Goal: Communication & Community: Answer question/provide support

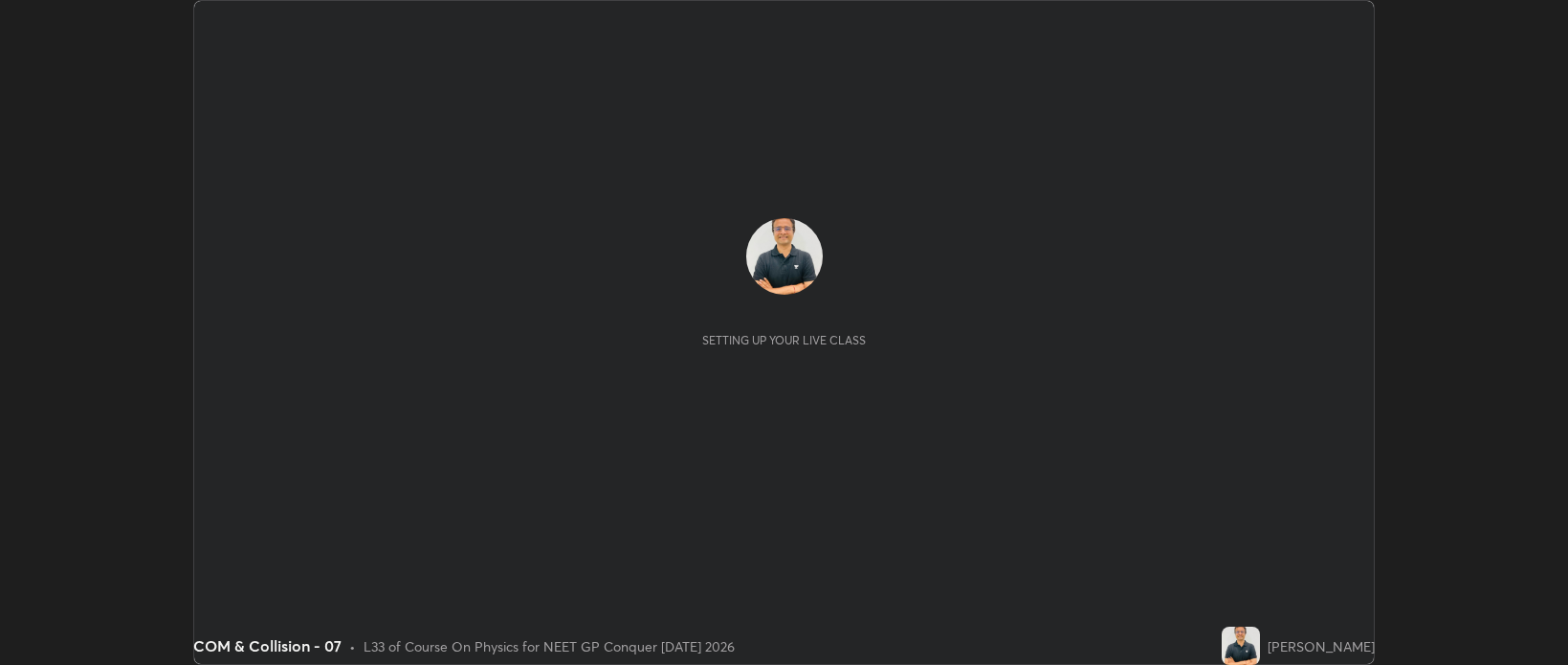
scroll to position [665, 1568]
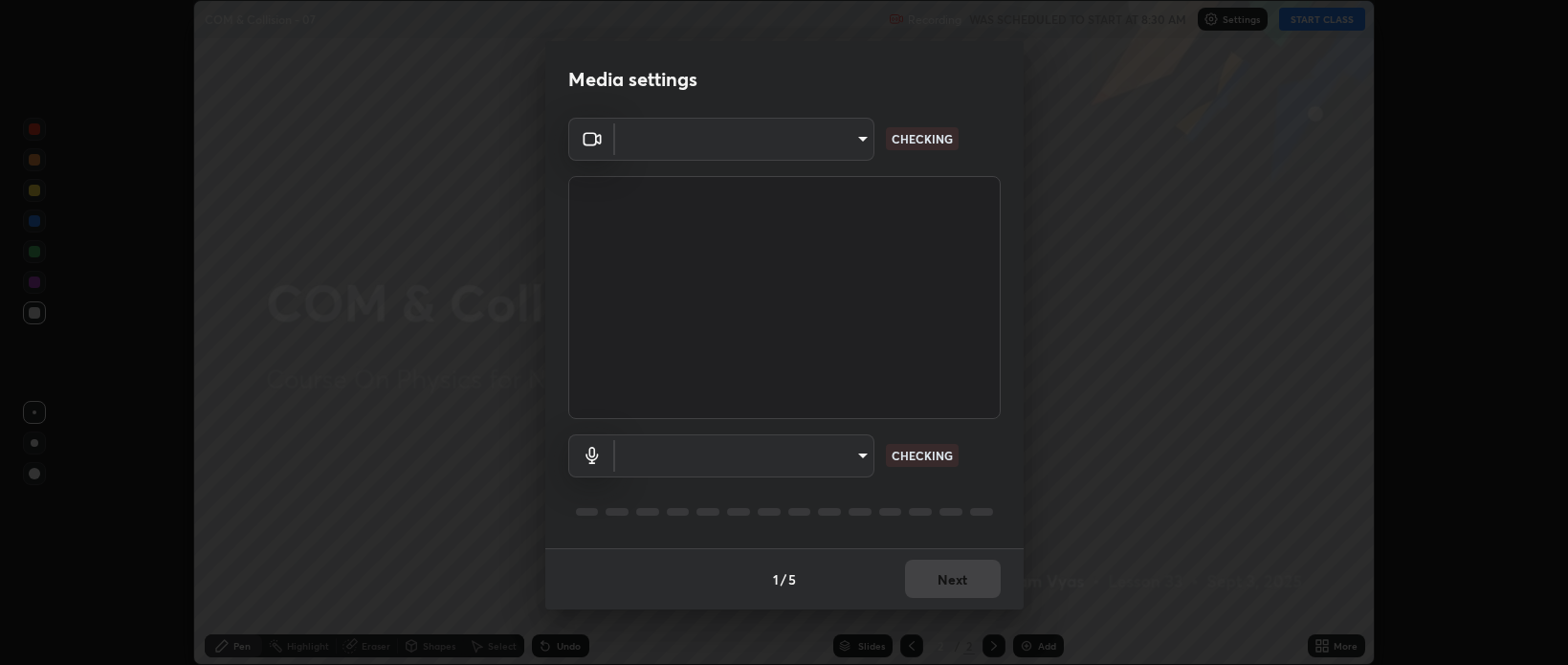
type input "bcb9d7dafccbd8d00e6ada9b6dd7e52ba20ca67bbbba0d0563dd421ab33f40a5"
type input "default"
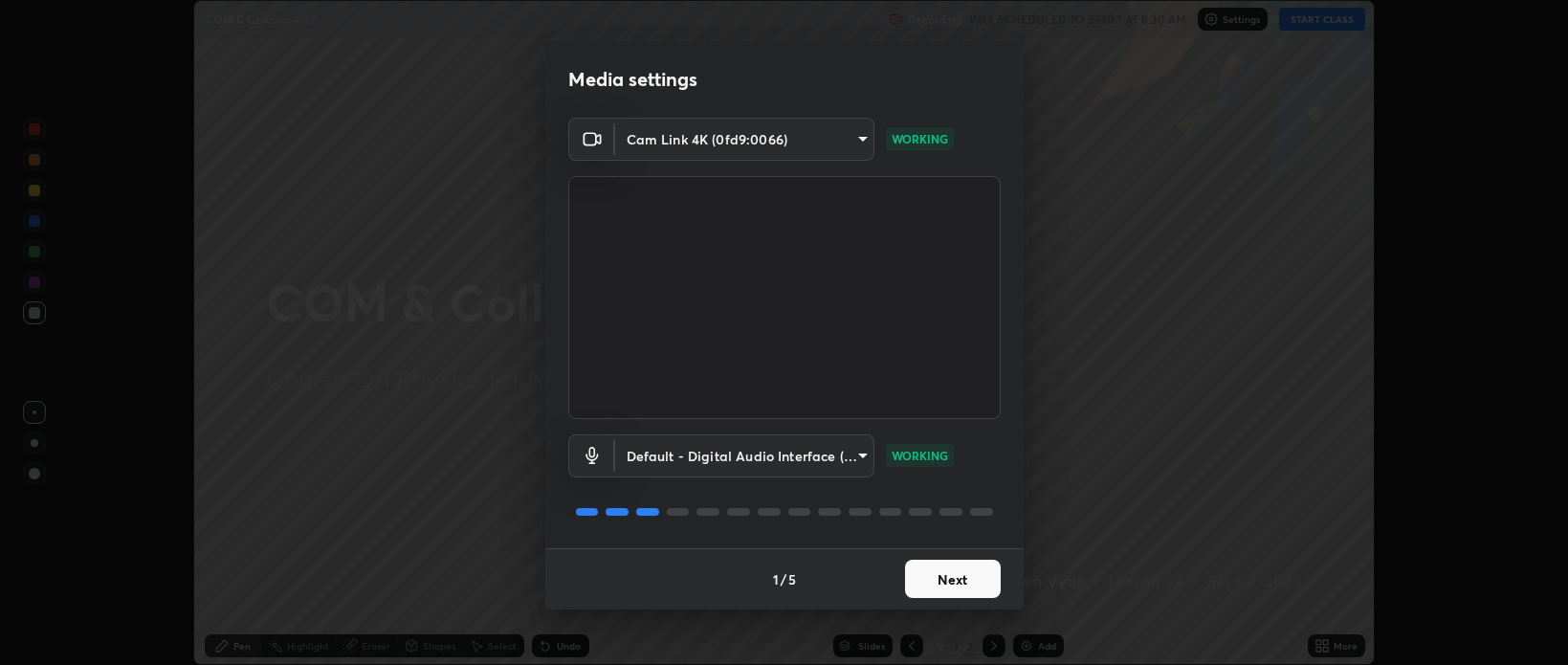
click at [946, 579] on button "Next" at bounding box center [952, 579] width 95 height 38
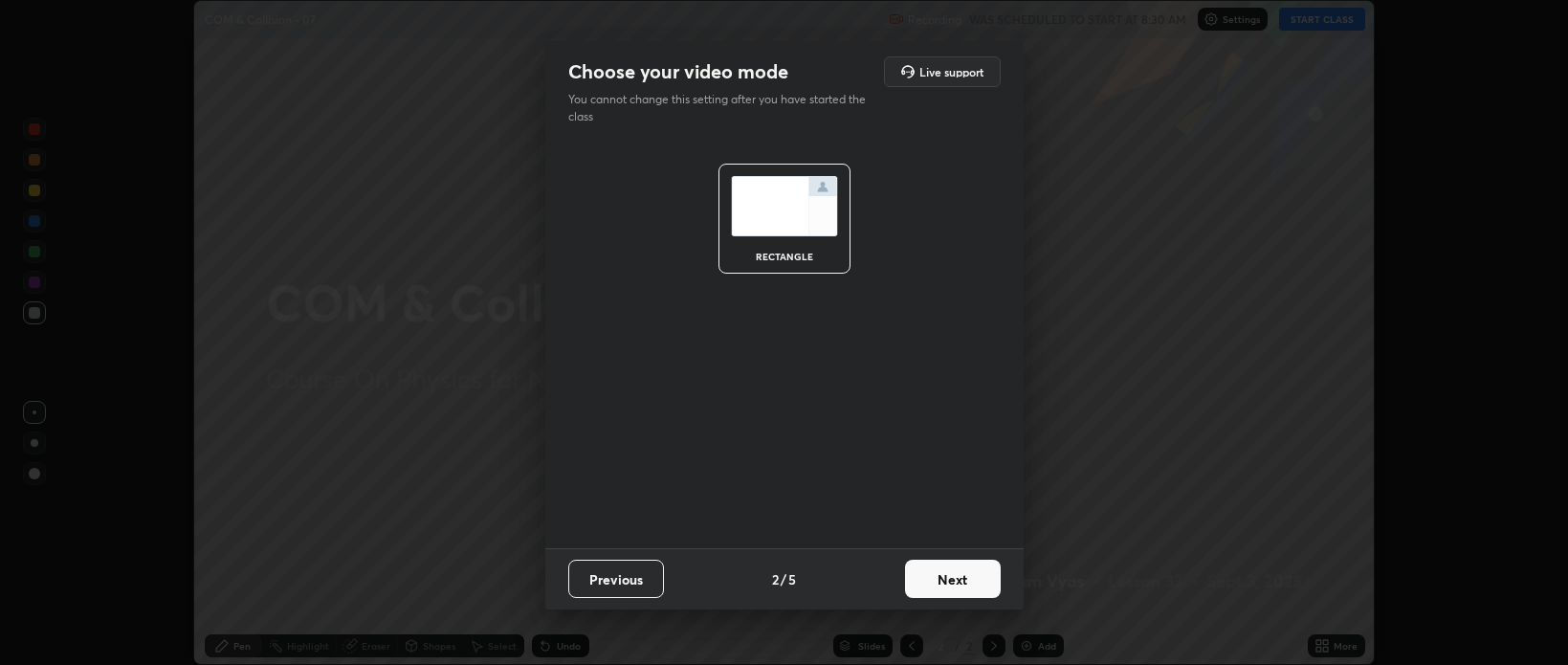
click at [951, 581] on button "Next" at bounding box center [952, 579] width 95 height 38
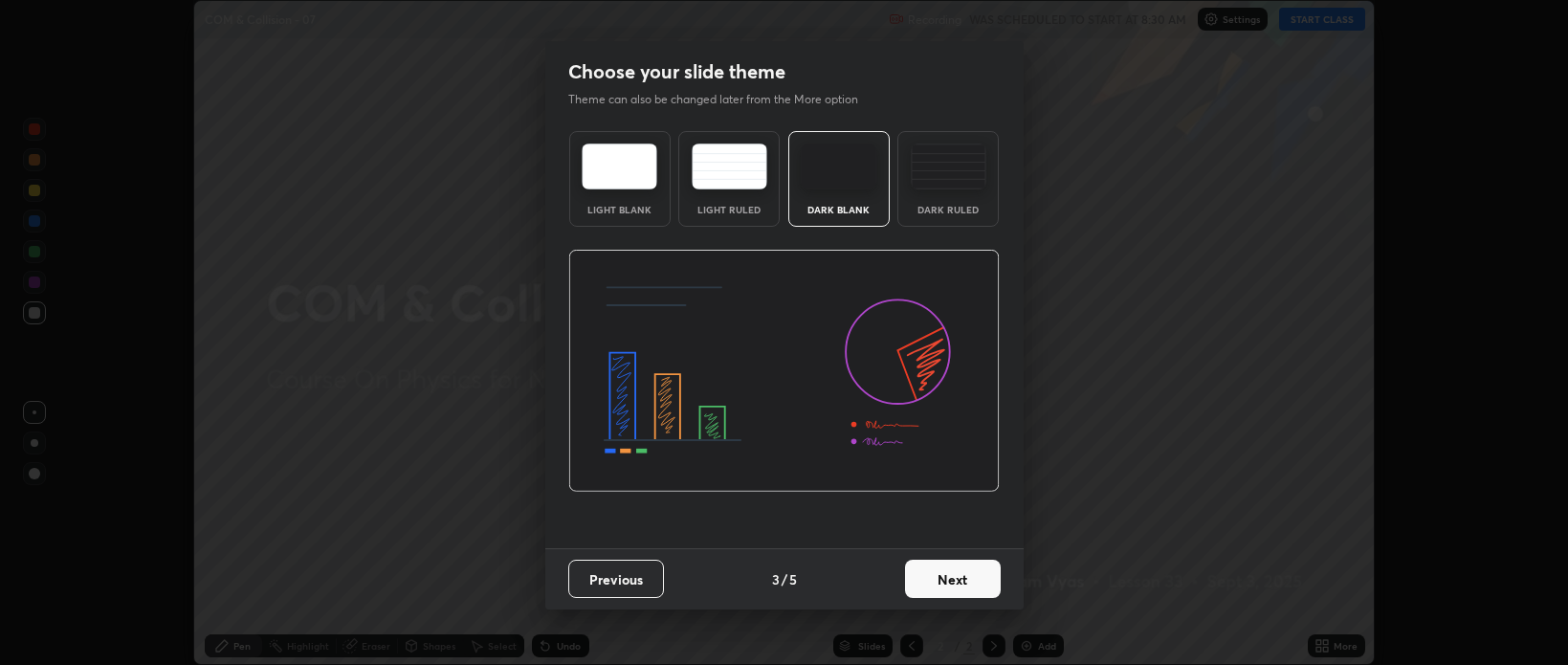
click at [949, 581] on button "Next" at bounding box center [952, 579] width 95 height 38
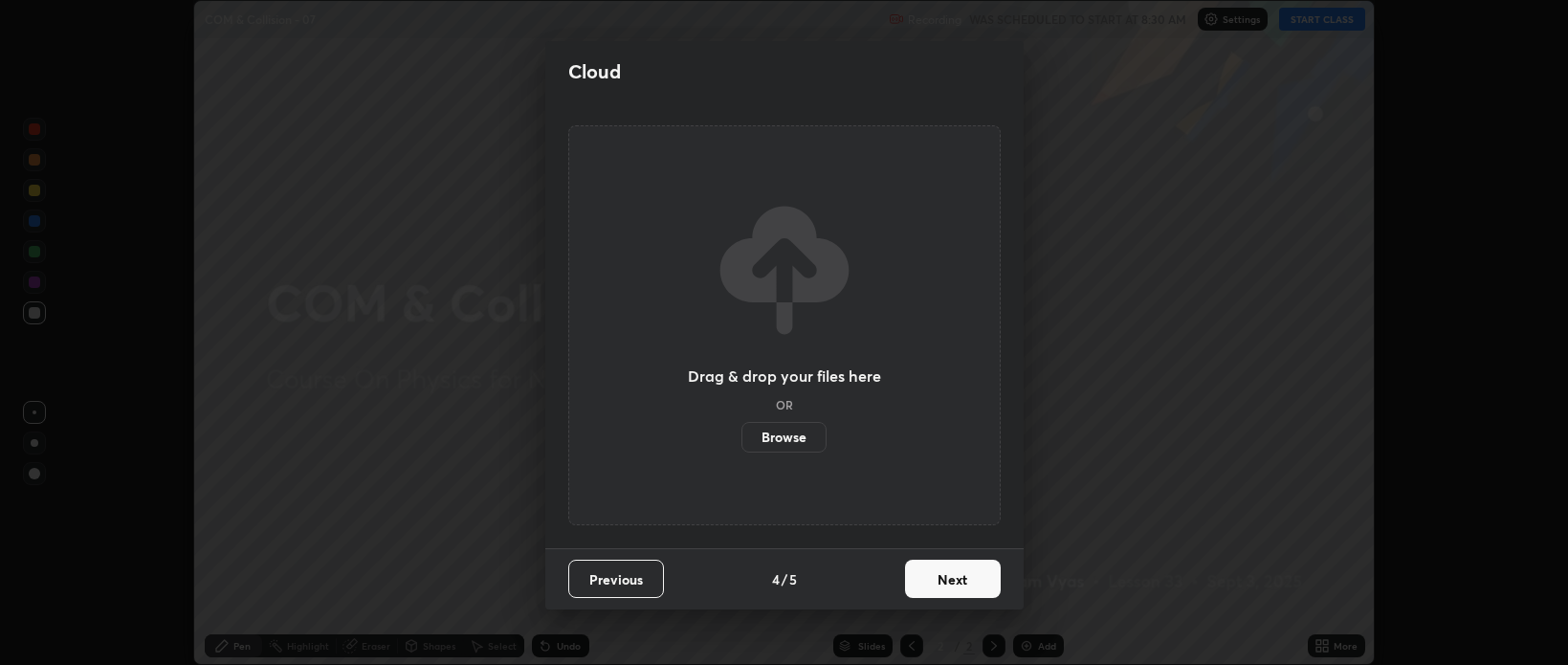
click at [951, 580] on button "Next" at bounding box center [952, 579] width 95 height 38
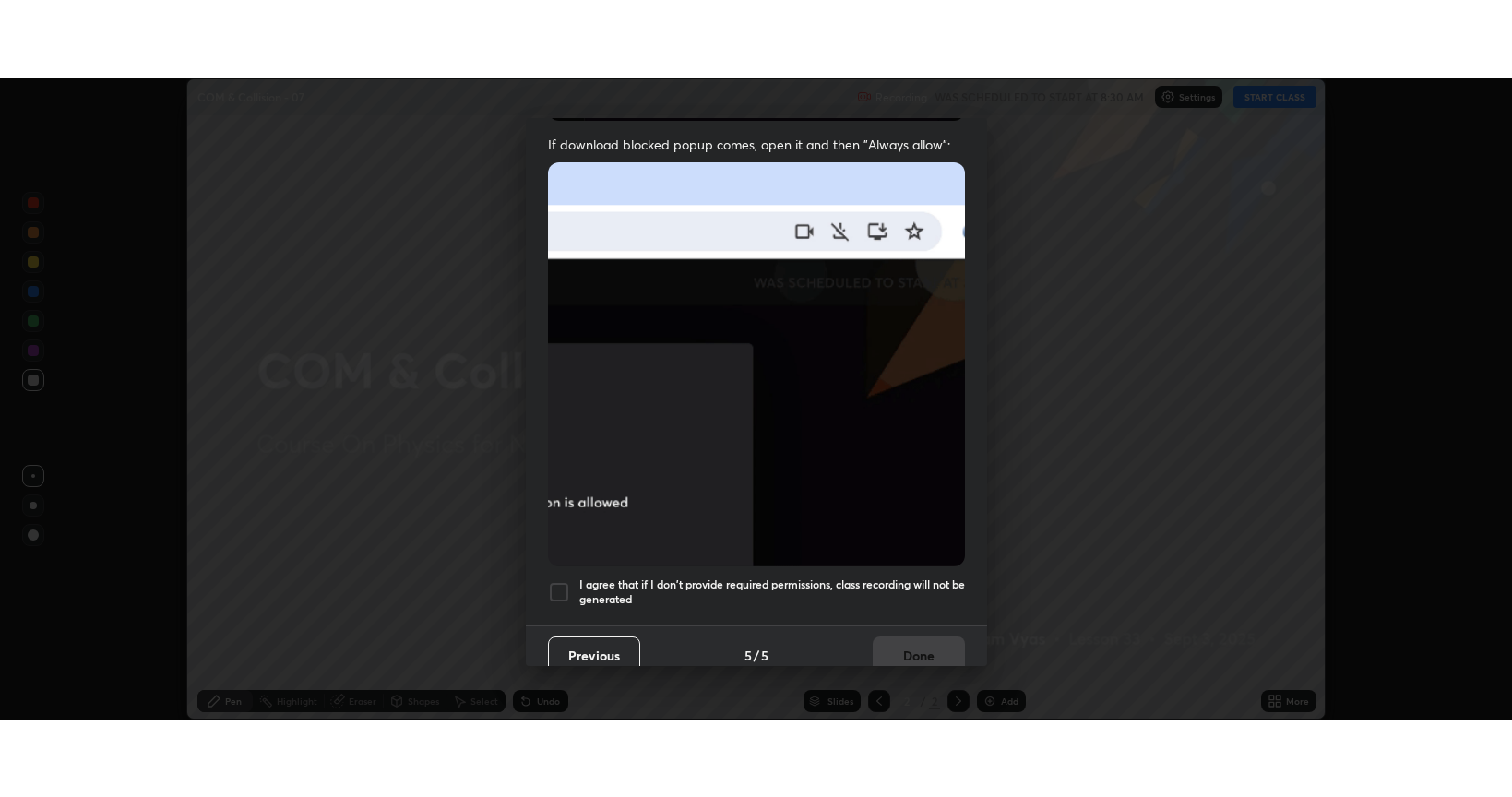
scroll to position [373, 0]
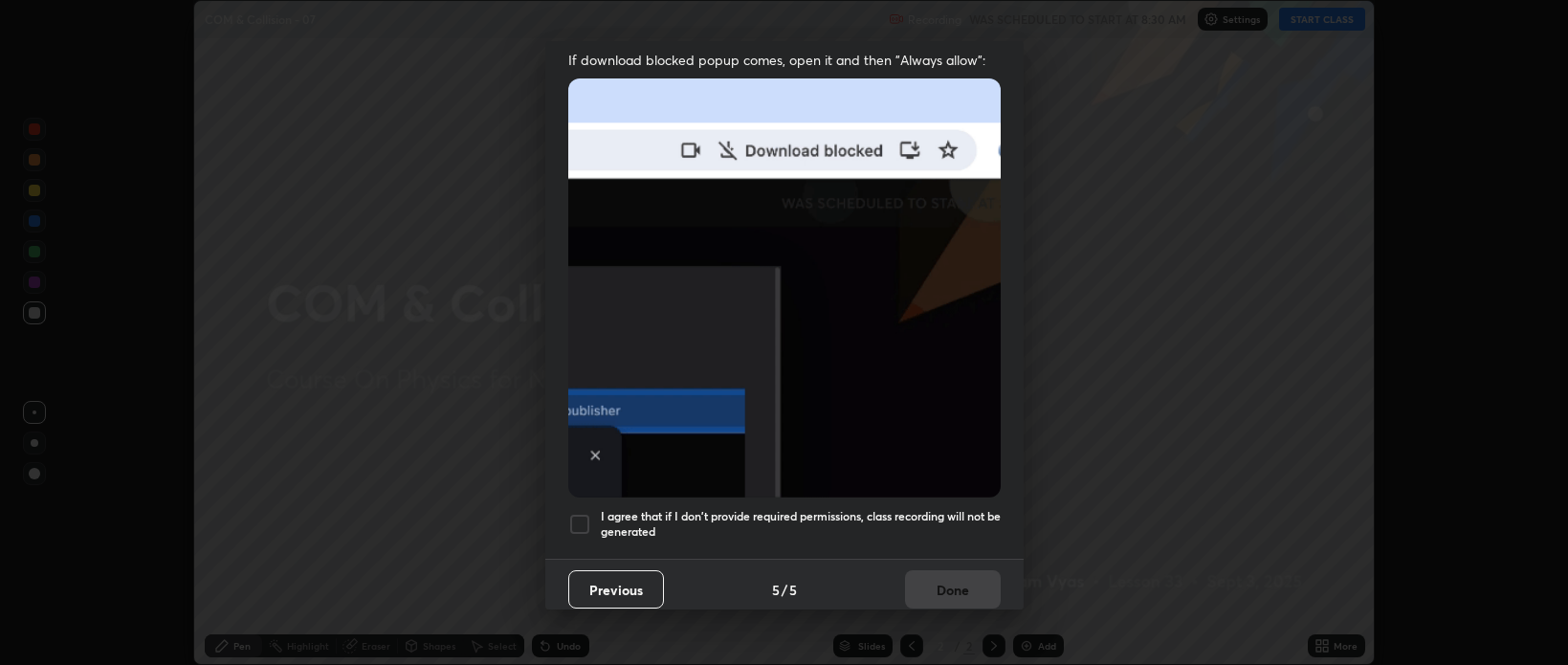
click at [583, 515] on div at bounding box center [579, 524] width 23 height 23
click at [942, 583] on button "Done" at bounding box center [952, 588] width 95 height 38
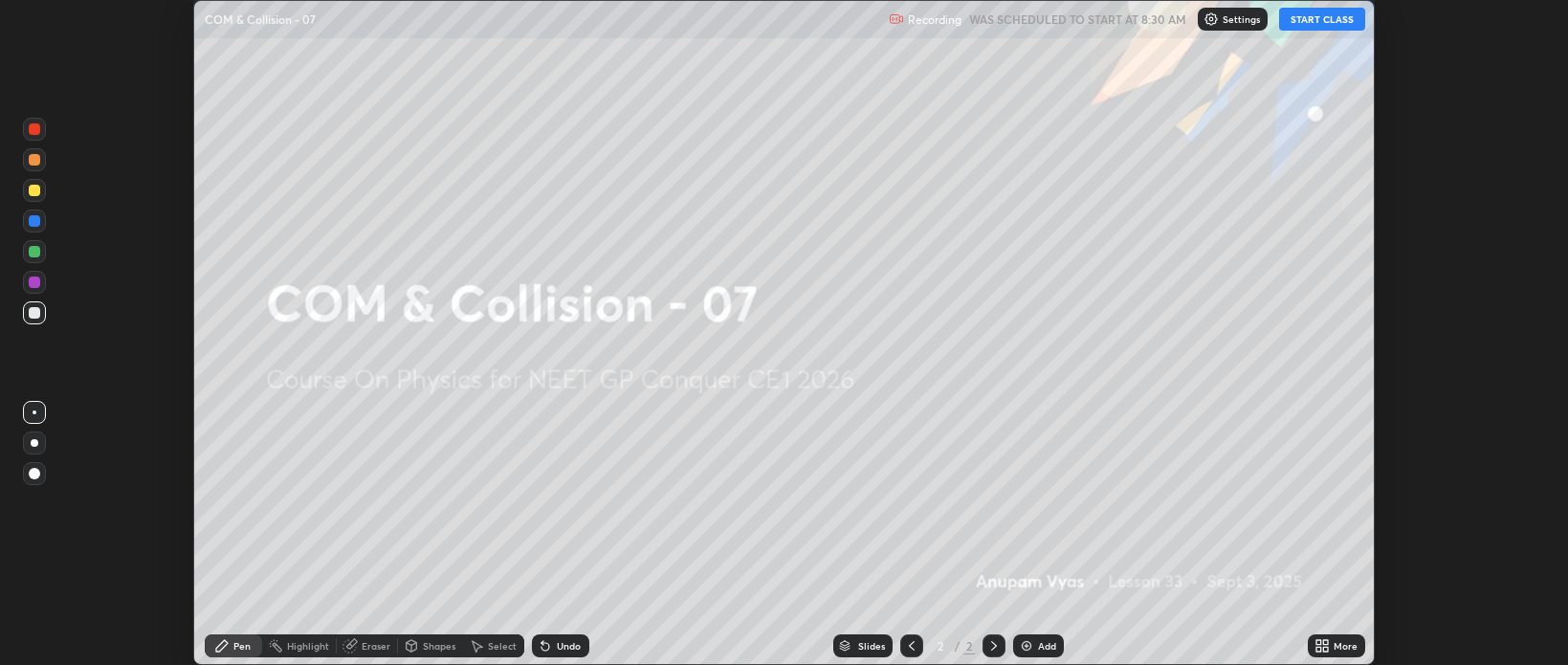
click at [1315, 22] on button "START CLASS" at bounding box center [1322, 19] width 86 height 23
click at [1335, 649] on div "More" at bounding box center [1345, 645] width 24 height 10
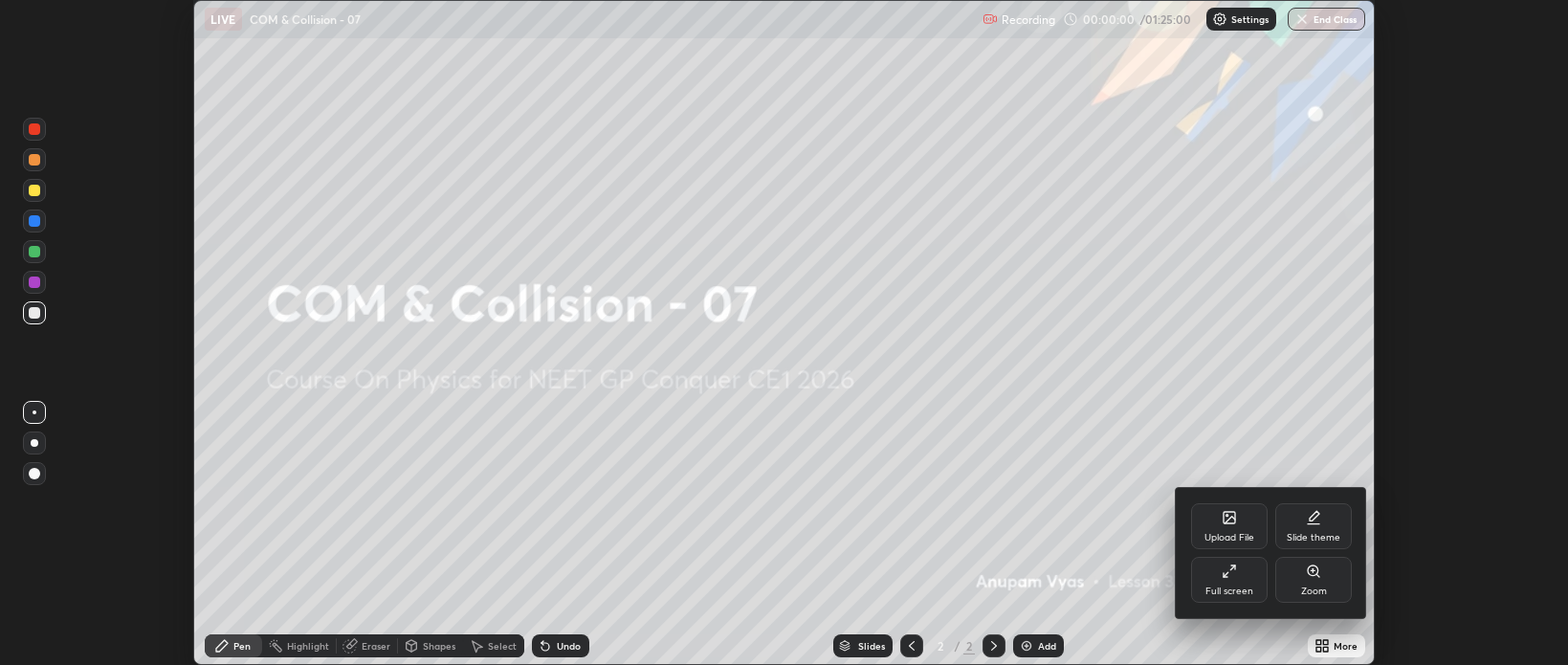
click at [1219, 586] on div "Full screen" at bounding box center [1229, 591] width 48 height 10
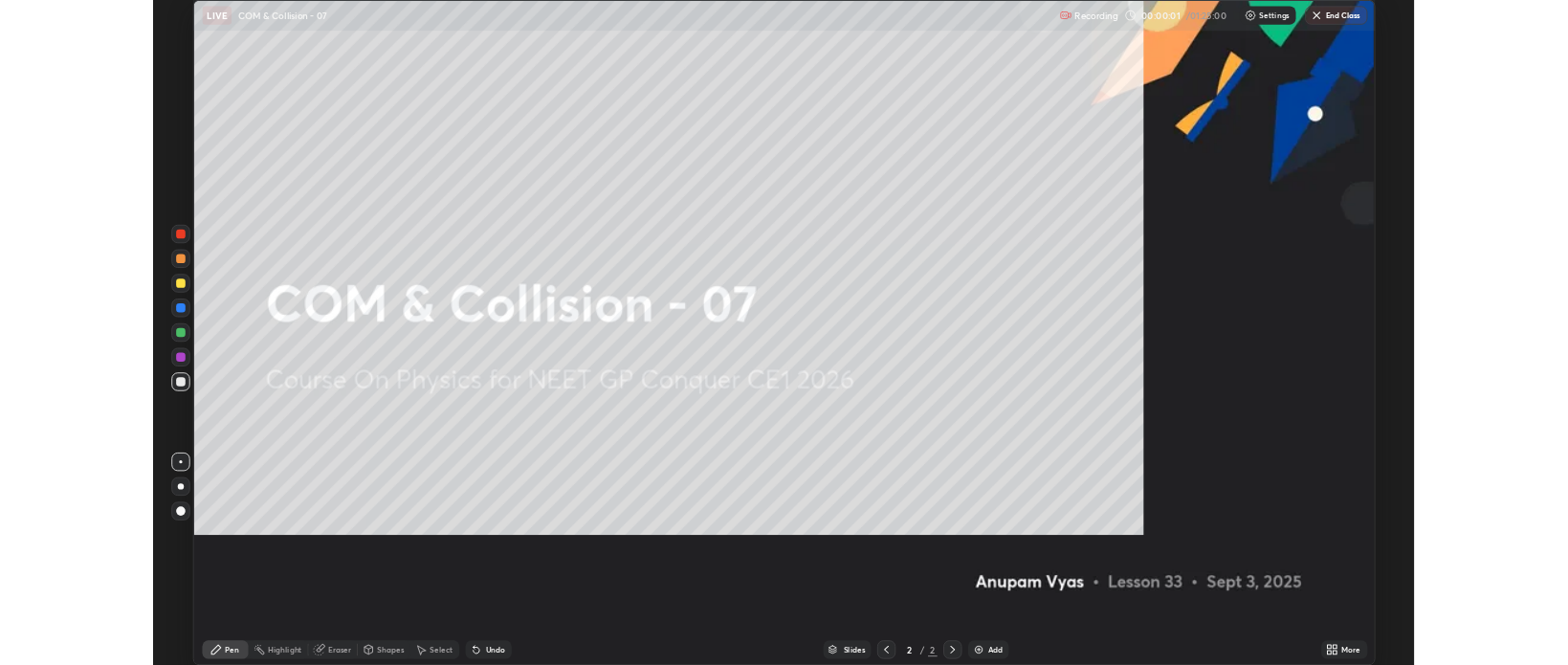
scroll to position [826, 1568]
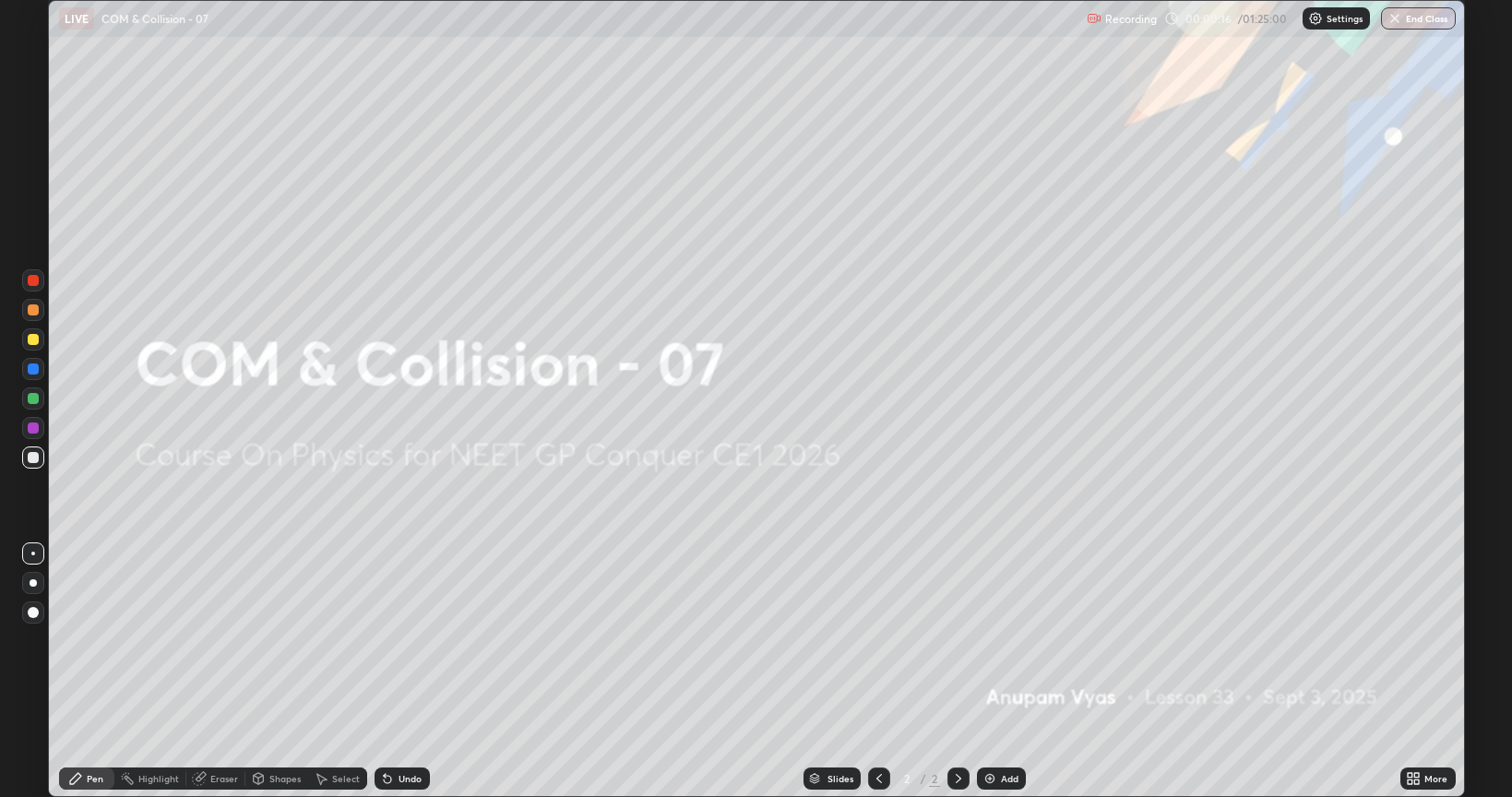
click at [30, 583] on div at bounding box center [33, 584] width 8 height 8
click at [1012, 641] on div "Add" at bounding box center [1010, 779] width 18 height 9
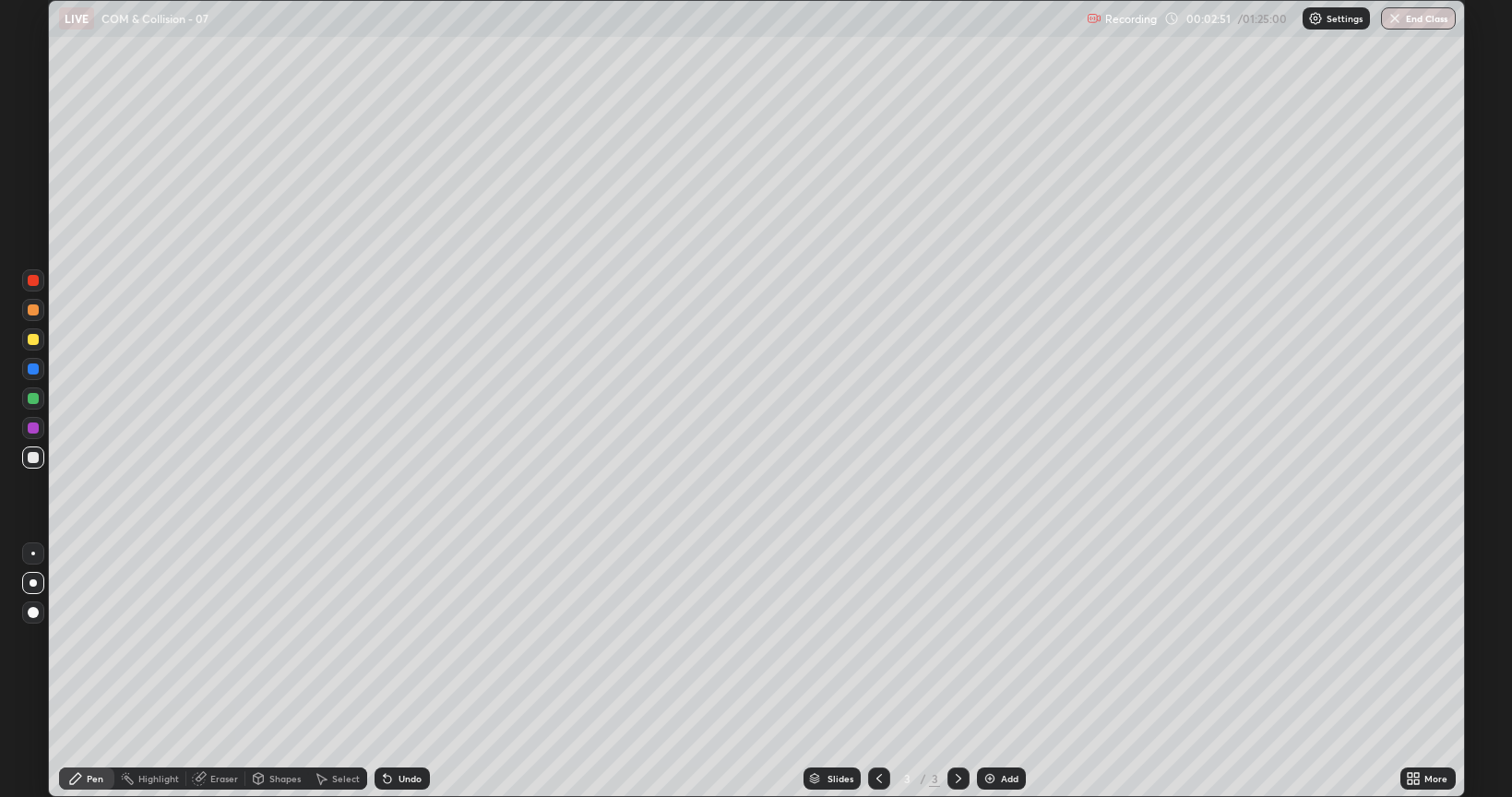
click at [279, 641] on div "Shapes" at bounding box center [284, 779] width 31 height 9
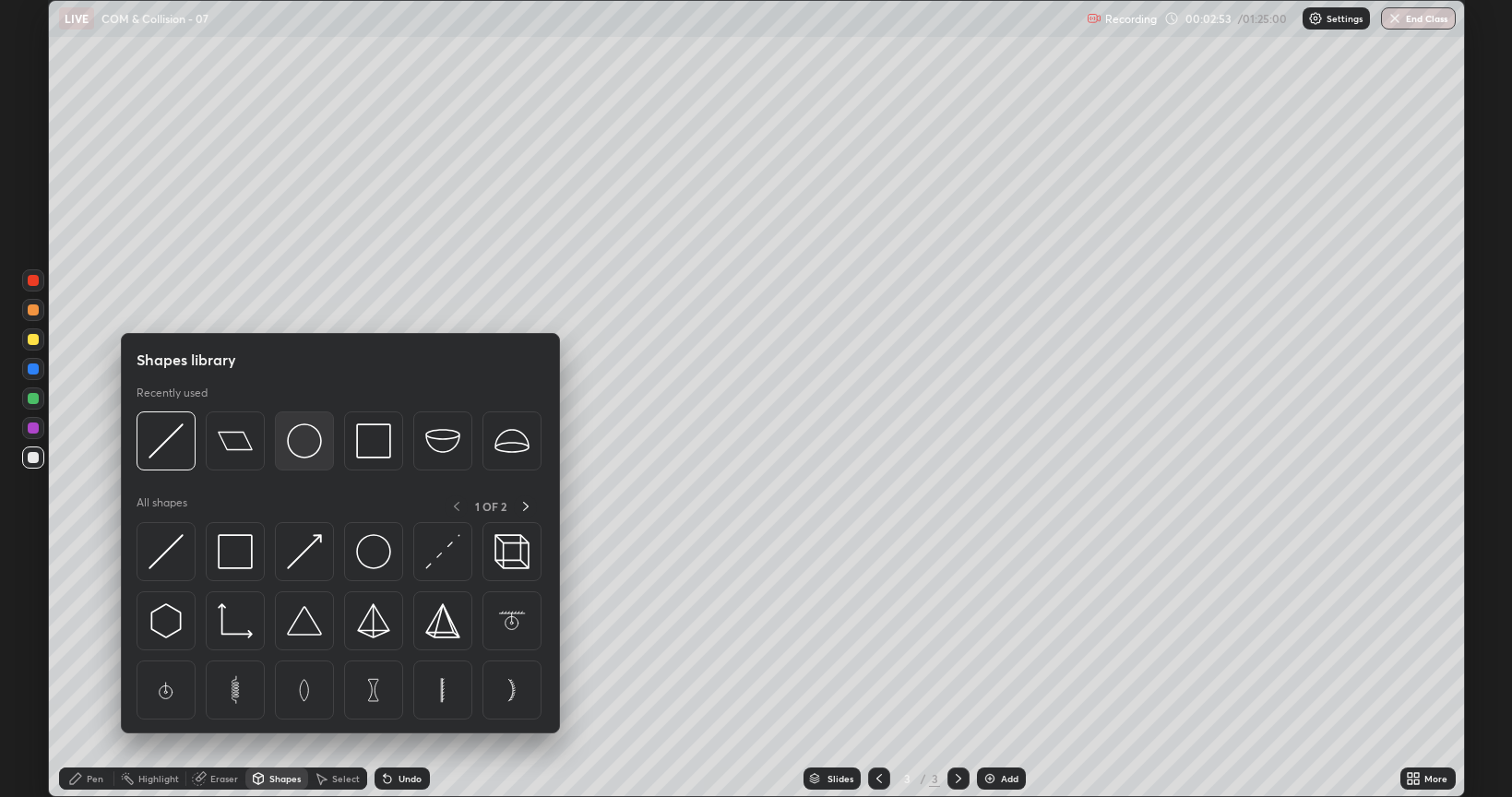
click at [315, 458] on img at bounding box center [304, 441] width 35 height 35
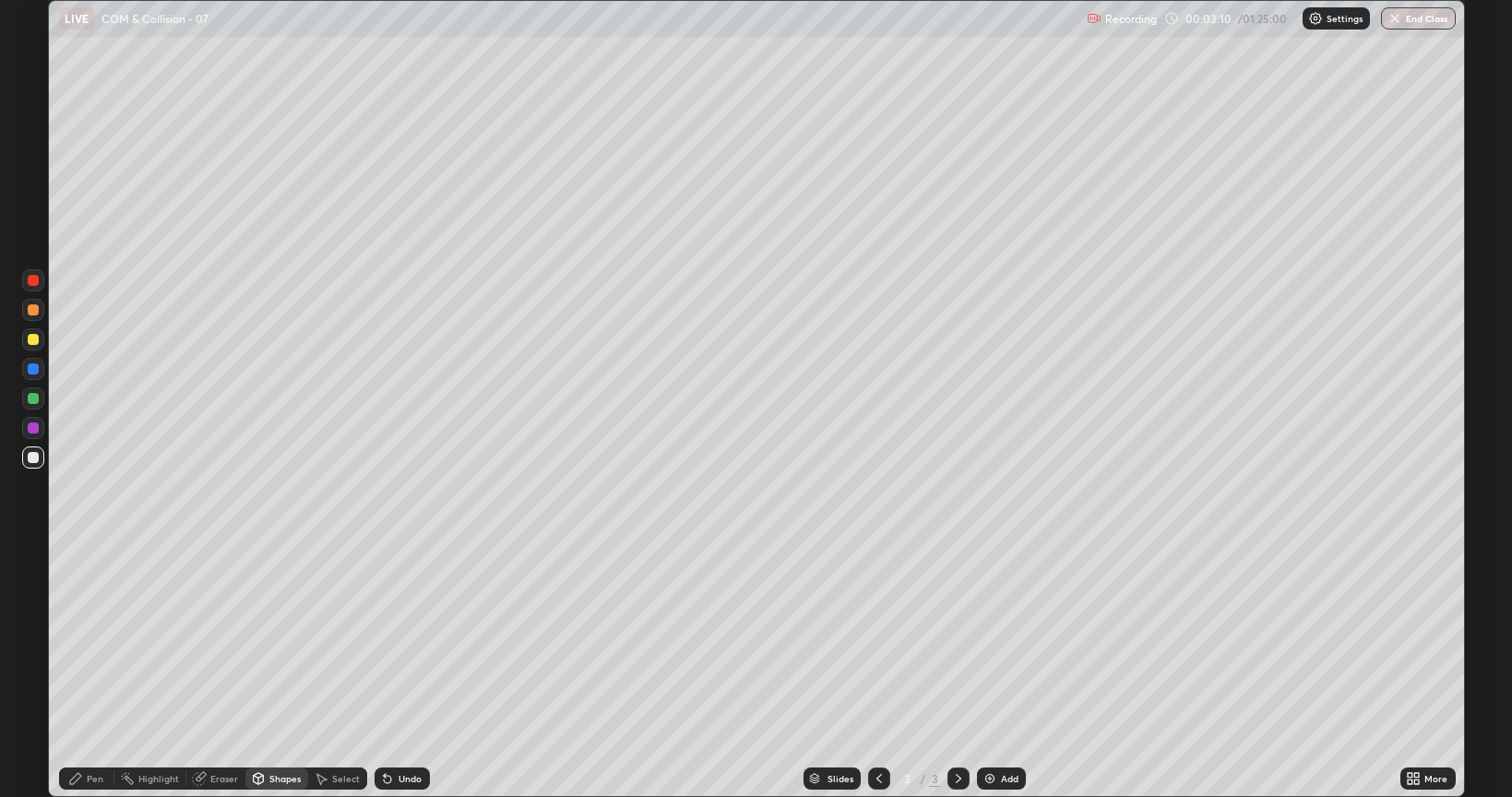
click at [103, 641] on div "Pen" at bounding box center [86, 778] width 55 height 22
click at [226, 641] on div "Eraser" at bounding box center [224, 779] width 27 height 9
click at [102, 641] on div "Pen" at bounding box center [86, 778] width 55 height 22
click at [221, 641] on div "Eraser" at bounding box center [224, 779] width 27 height 9
click at [97, 641] on div "Pen" at bounding box center [96, 779] width 17 height 9
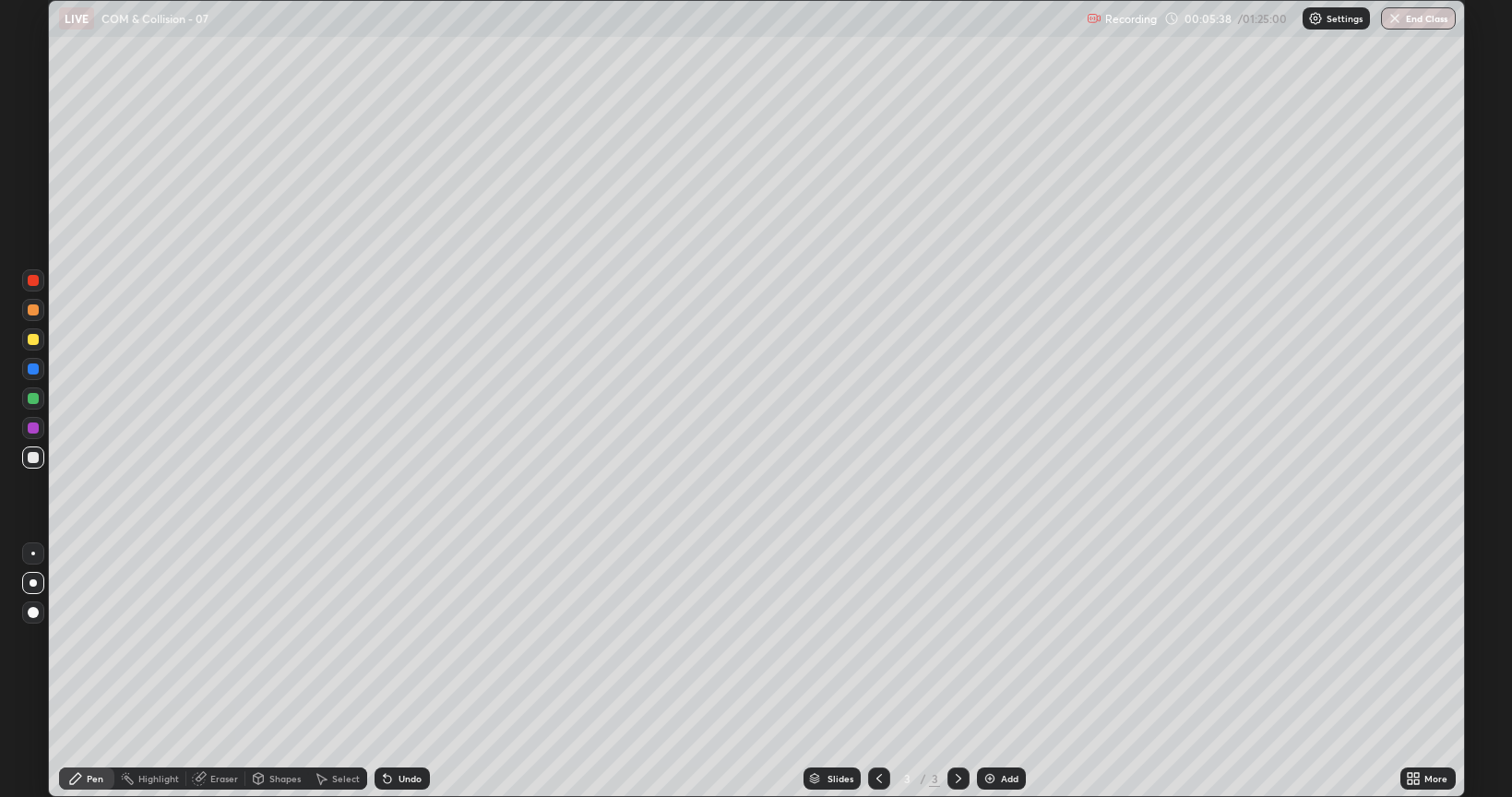
click at [1003, 641] on div "Add" at bounding box center [1010, 779] width 18 height 9
click at [225, 641] on div "Eraser" at bounding box center [224, 779] width 27 height 9
click at [34, 641] on span "Erase all" at bounding box center [32, 746] width 20 height 11
click at [879, 641] on icon at bounding box center [879, 779] width 6 height 9
click at [225, 641] on div "Eraser" at bounding box center [224, 779] width 27 height 9
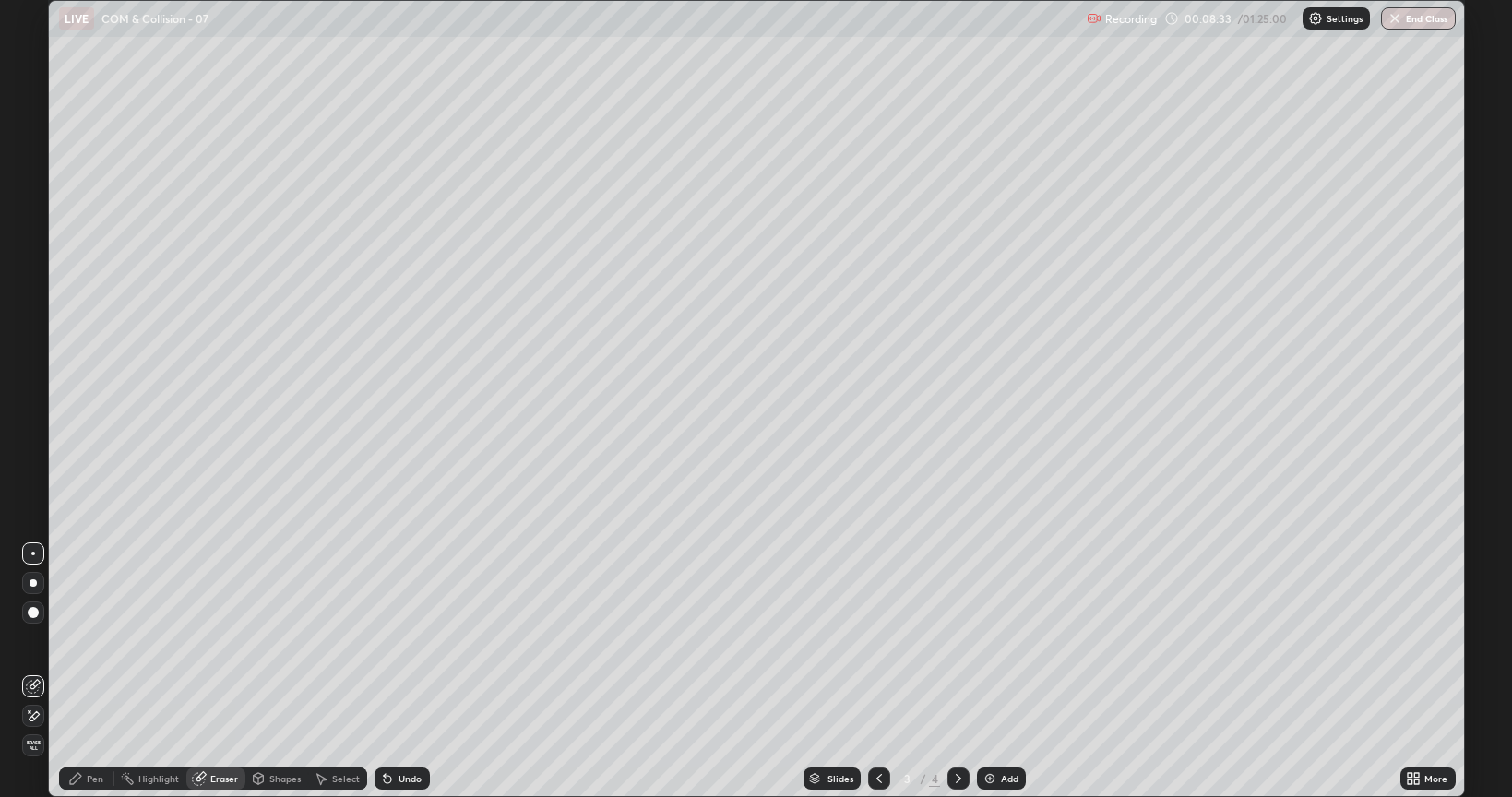
click at [32, 641] on span "Erase all" at bounding box center [32, 746] width 20 height 11
click at [90, 641] on div "Pen" at bounding box center [96, 779] width 17 height 9
click at [1003, 641] on div "Add" at bounding box center [1010, 779] width 18 height 9
click at [281, 641] on div "Shapes" at bounding box center [284, 779] width 31 height 9
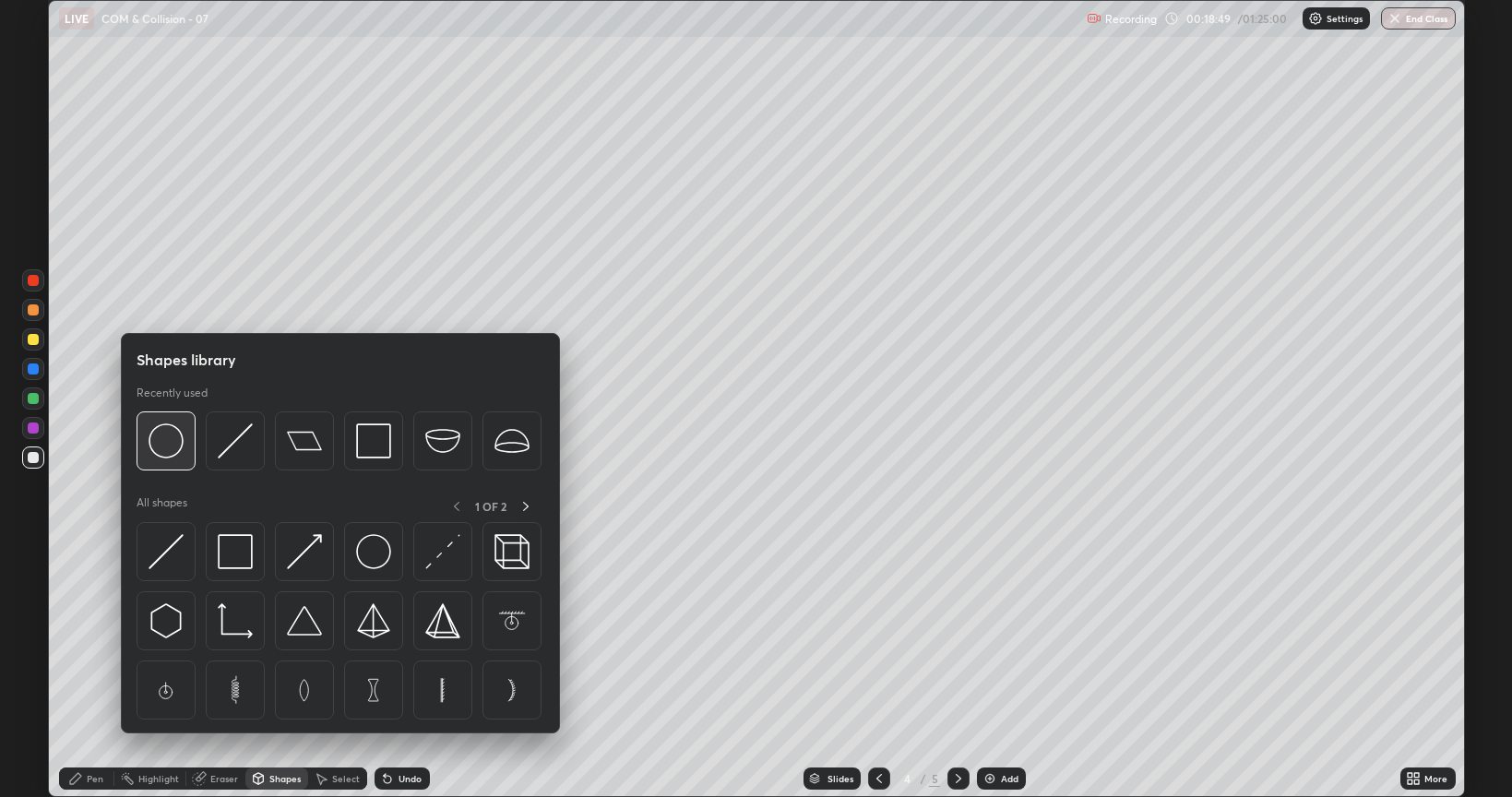
click at [168, 440] on img at bounding box center [166, 441] width 35 height 35
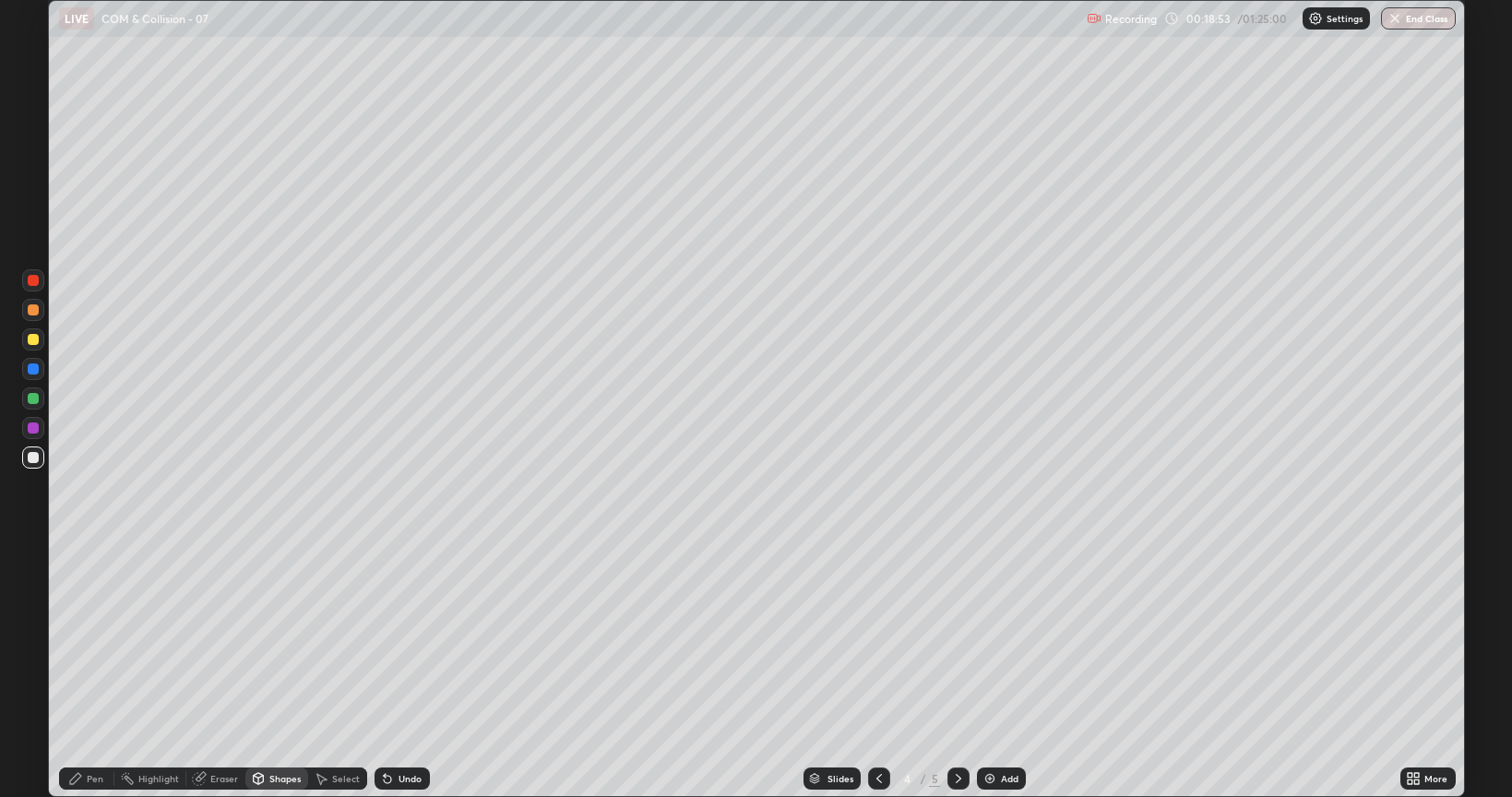
click at [273, 641] on div "Shapes" at bounding box center [284, 779] width 31 height 9
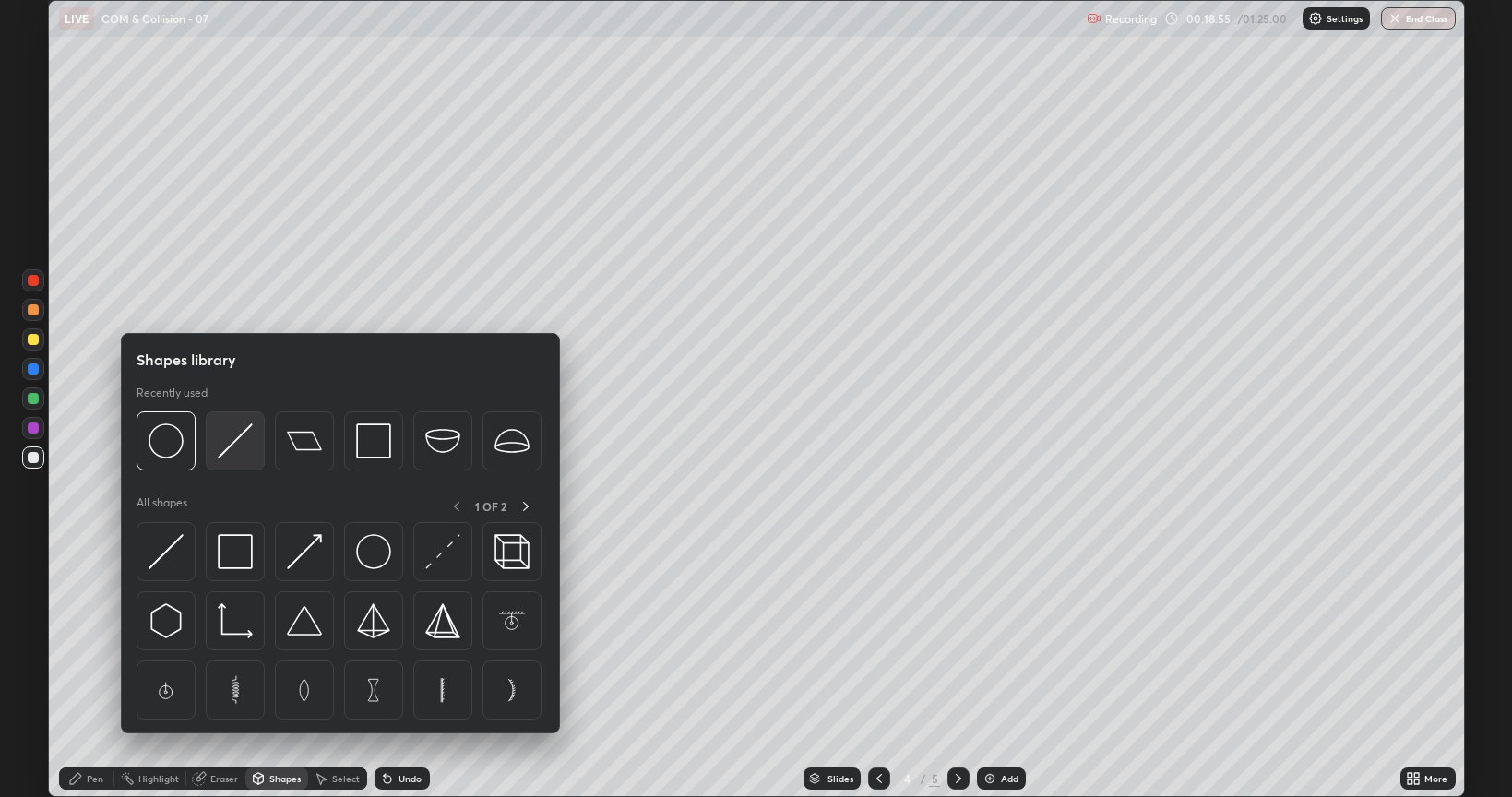
click at [237, 436] on img at bounding box center [235, 441] width 35 height 35
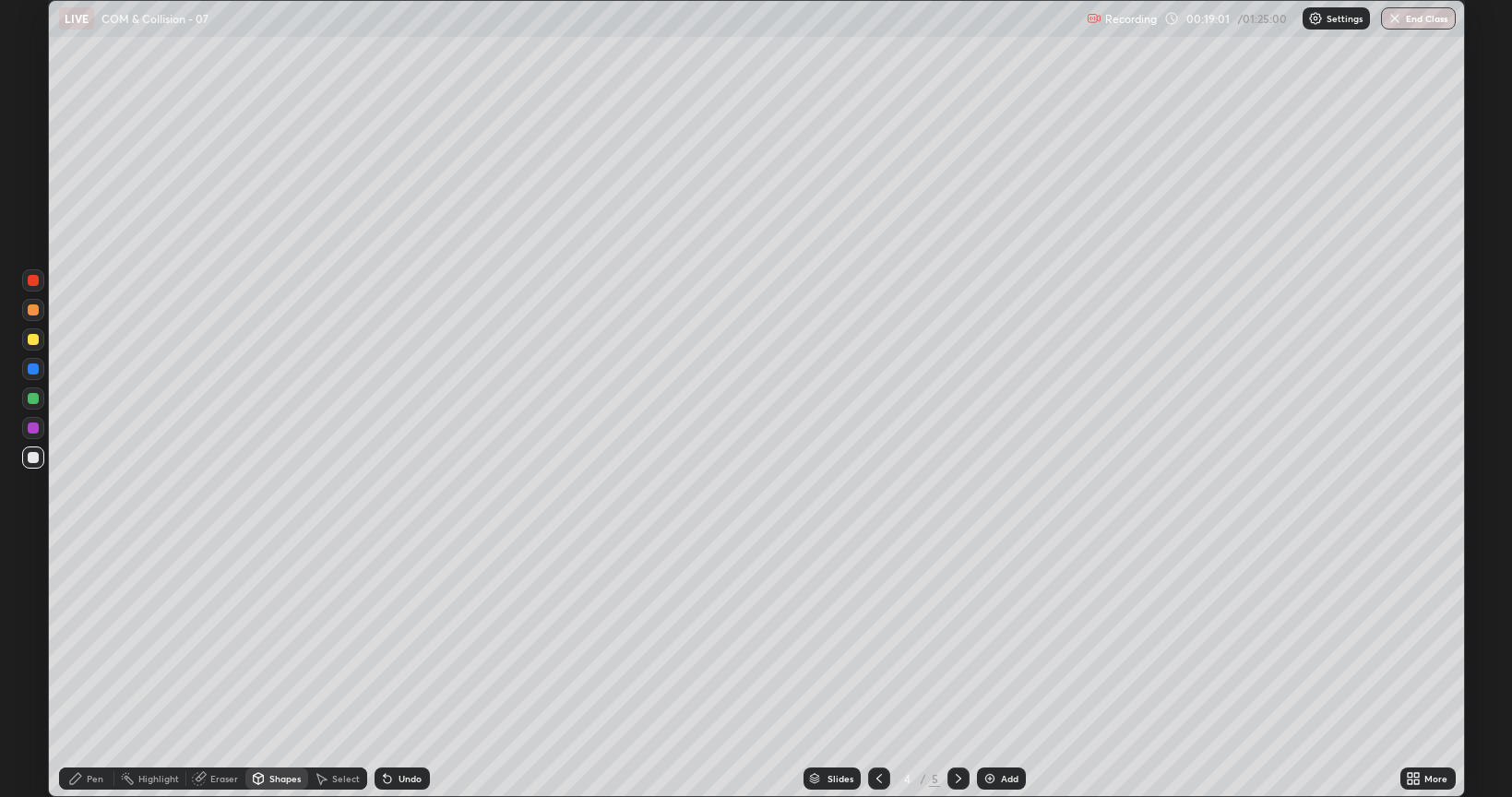
click at [279, 641] on div "Shapes" at bounding box center [284, 779] width 31 height 9
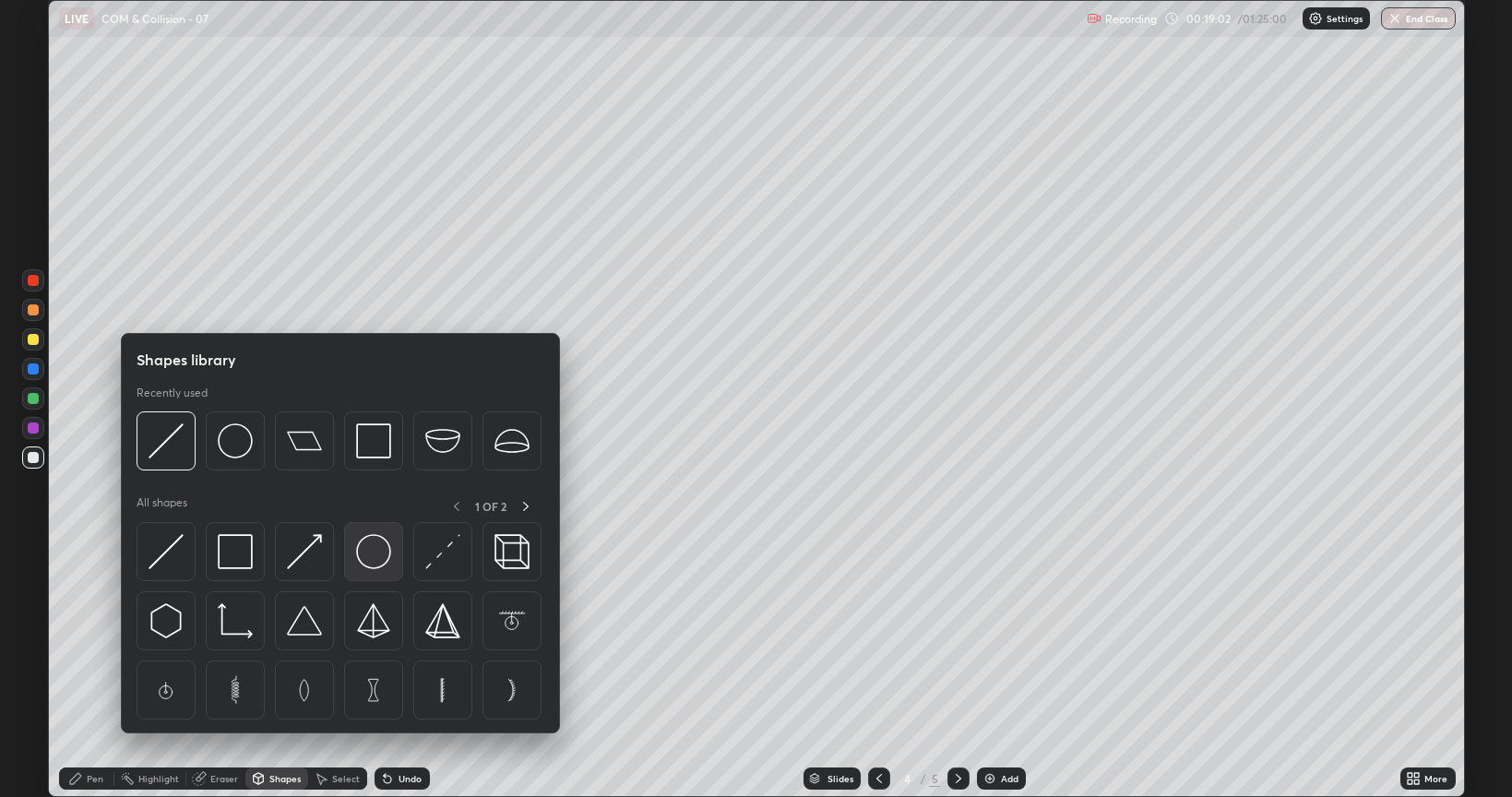
click at [376, 558] on img at bounding box center [373, 552] width 35 height 35
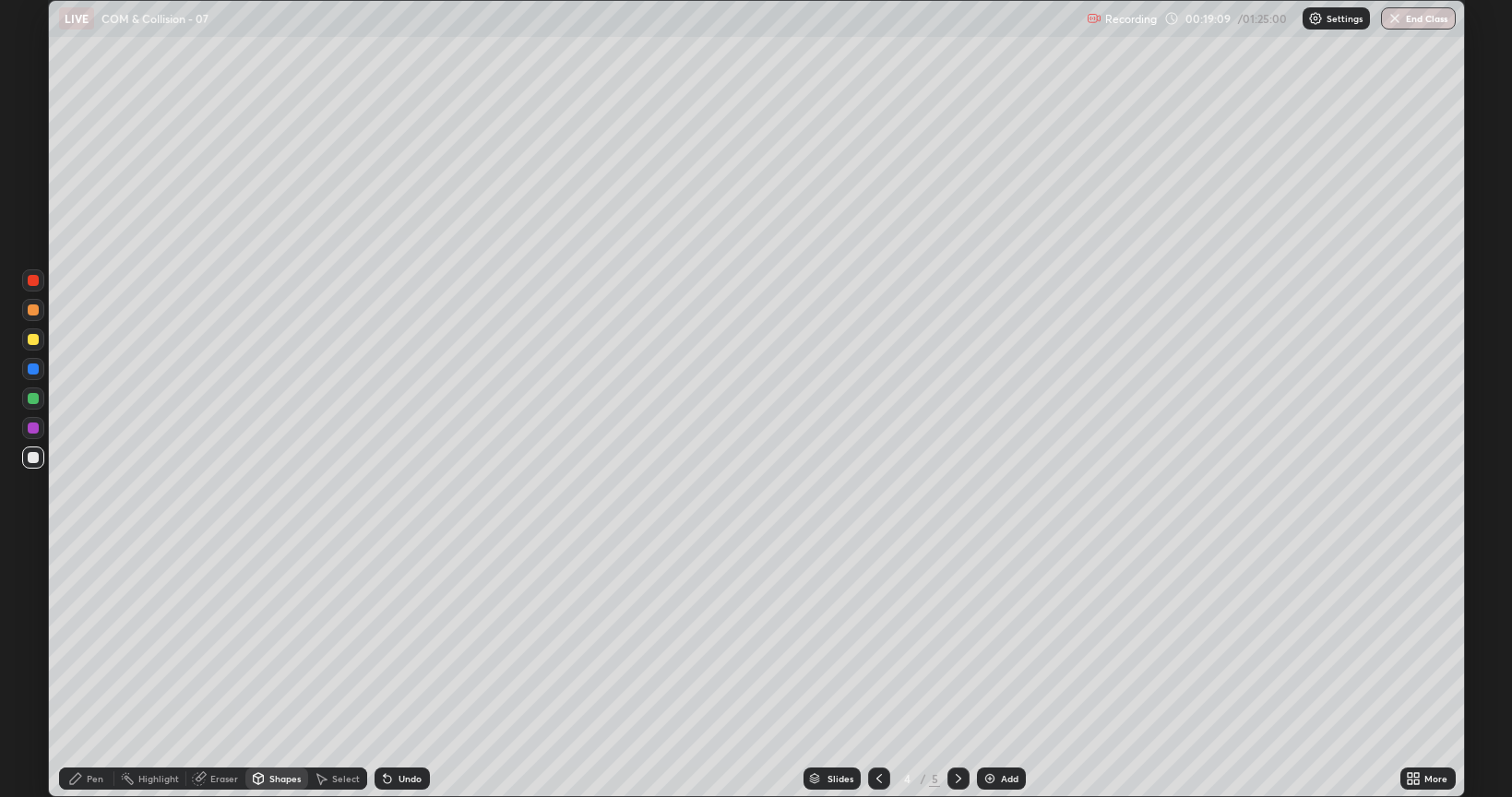
click at [279, 641] on div "Shapes" at bounding box center [284, 779] width 31 height 9
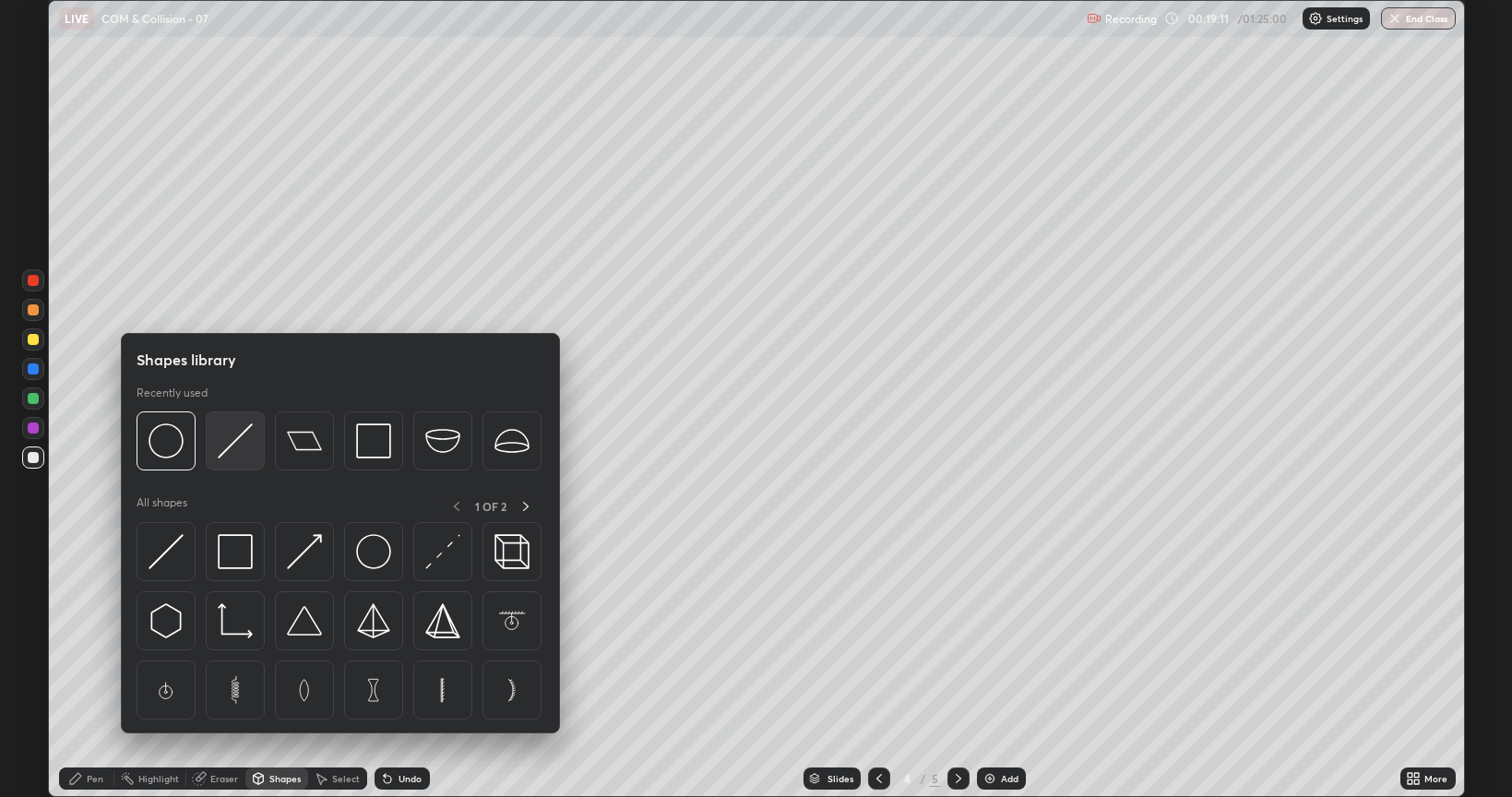
click at [224, 443] on img at bounding box center [235, 441] width 35 height 35
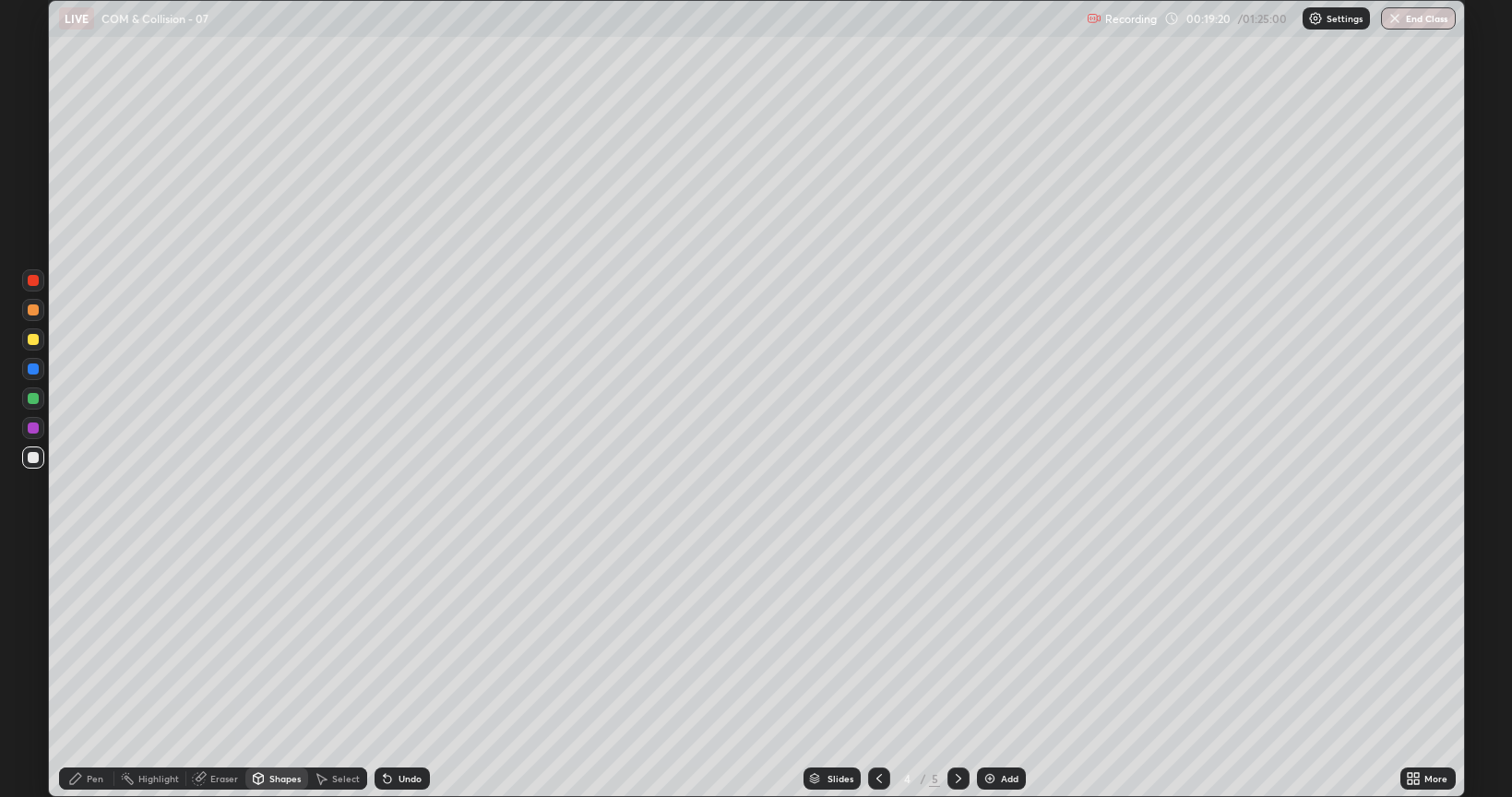
click at [281, 641] on div "Shapes" at bounding box center [284, 779] width 31 height 9
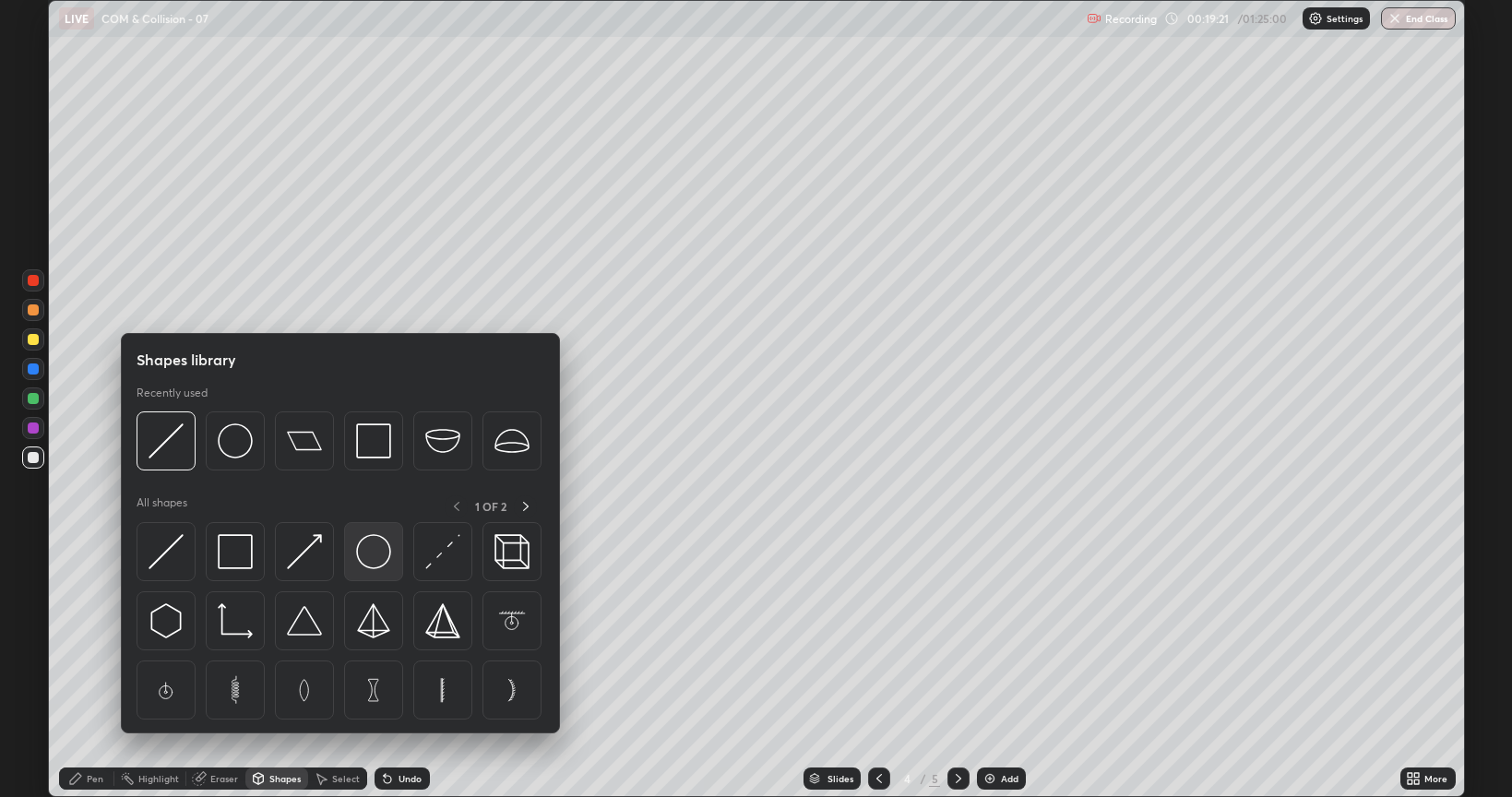
click at [369, 558] on img at bounding box center [373, 552] width 35 height 35
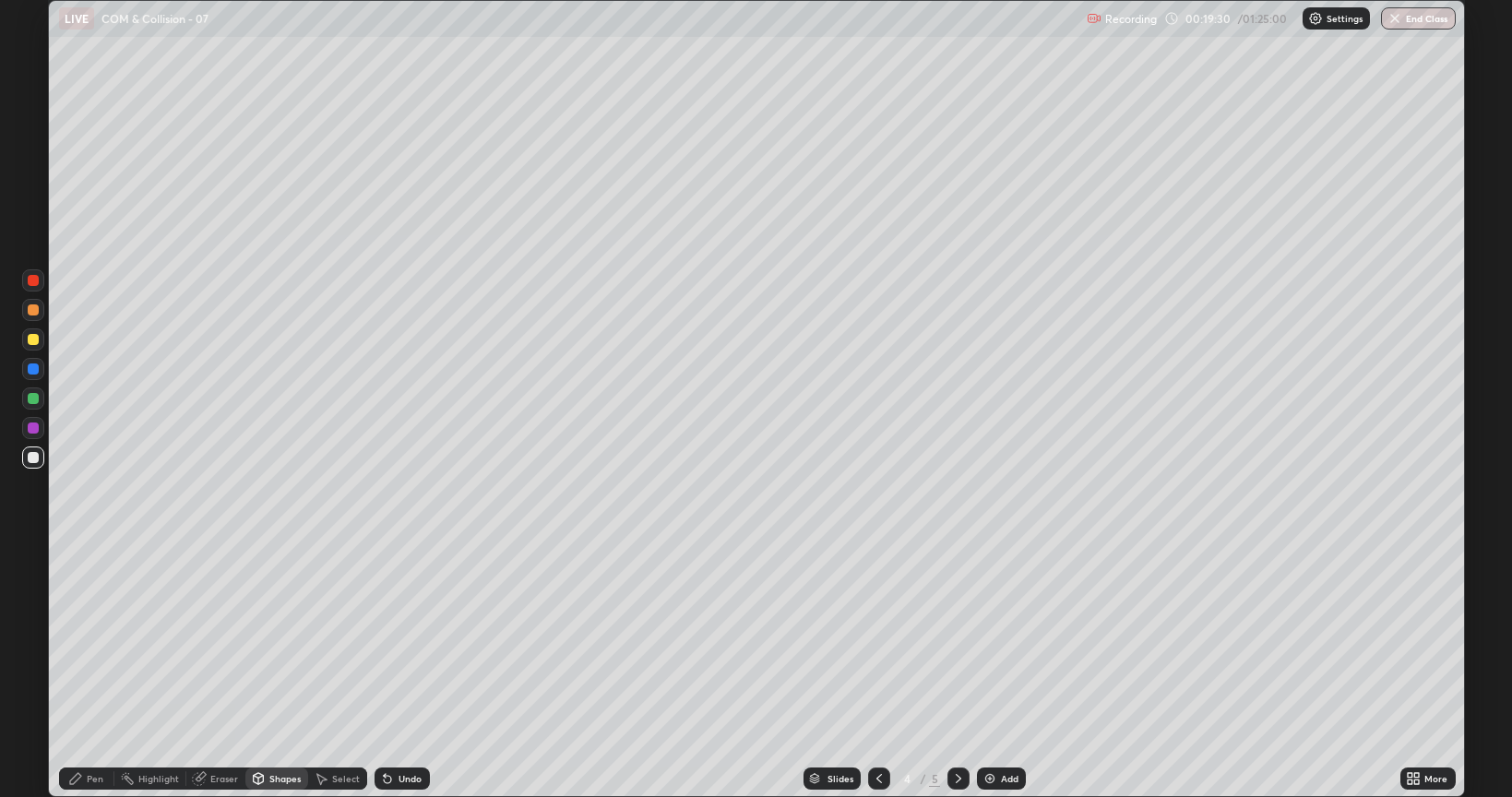
click at [344, 641] on div "Select" at bounding box center [346, 779] width 27 height 9
click at [380, 524] on div "0 ° Undo Copy Duplicate Duplicate to new slide Delete" at bounding box center [757, 398] width 1415 height 795
click at [97, 641] on div "Pen" at bounding box center [96, 779] width 17 height 9
click at [1425, 641] on div "More" at bounding box center [1436, 779] width 23 height 9
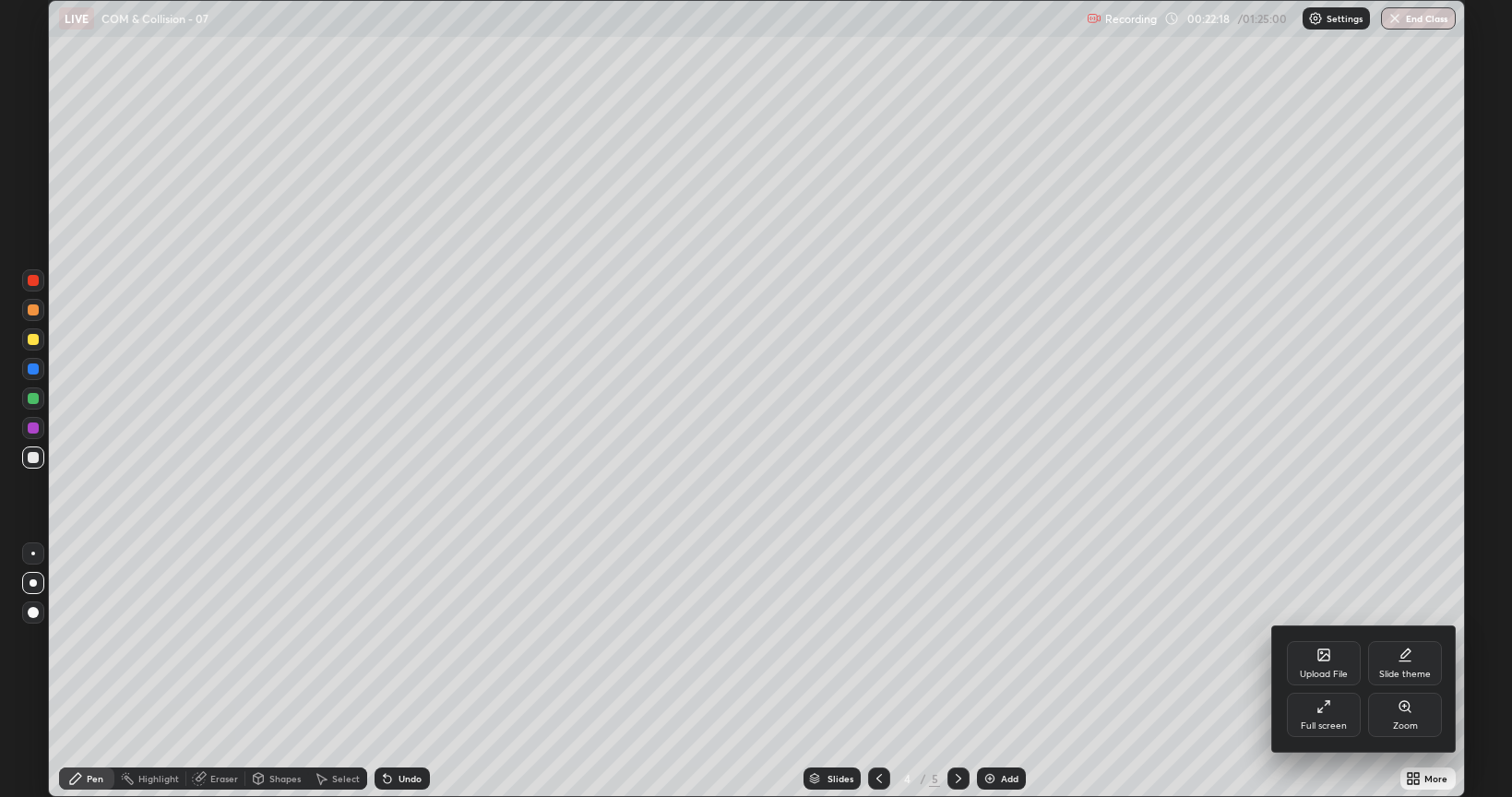
click at [1329, 641] on div "Full screen" at bounding box center [1323, 715] width 74 height 45
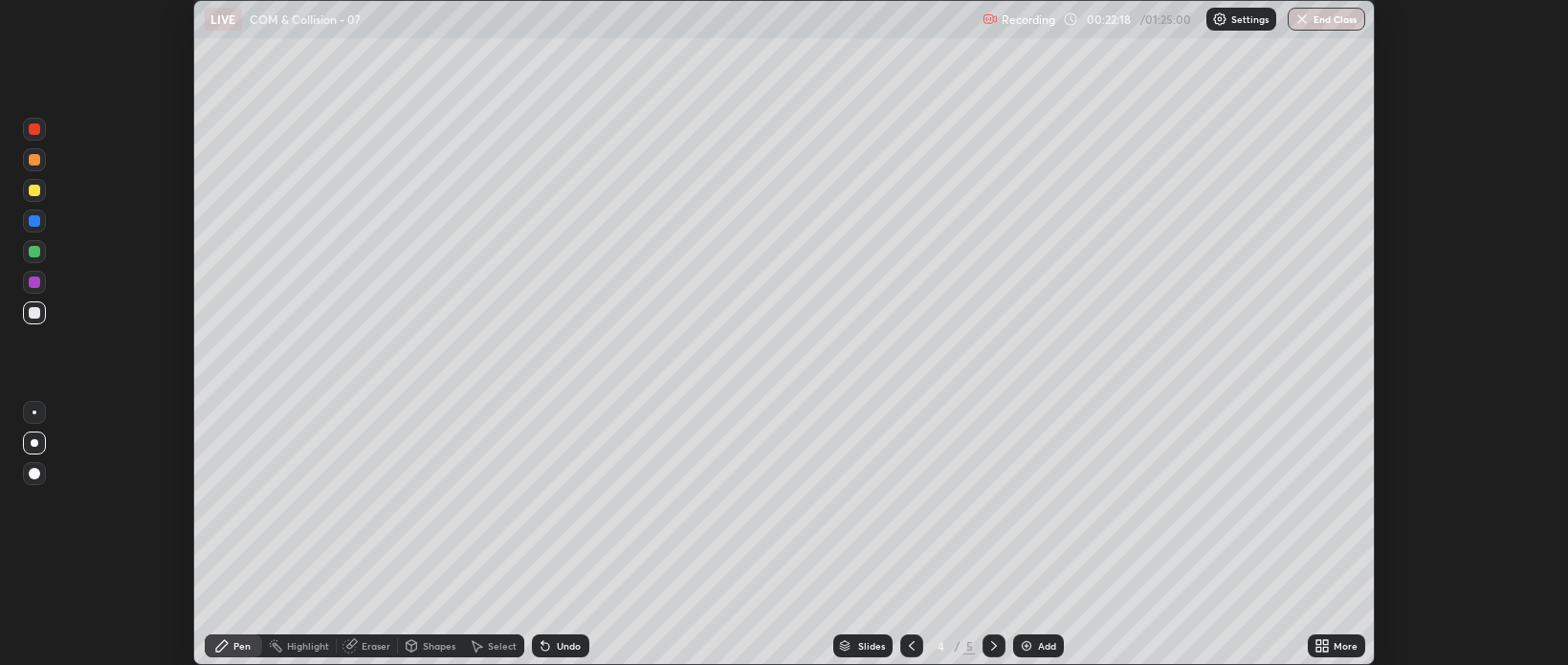
scroll to position [94987, 94101]
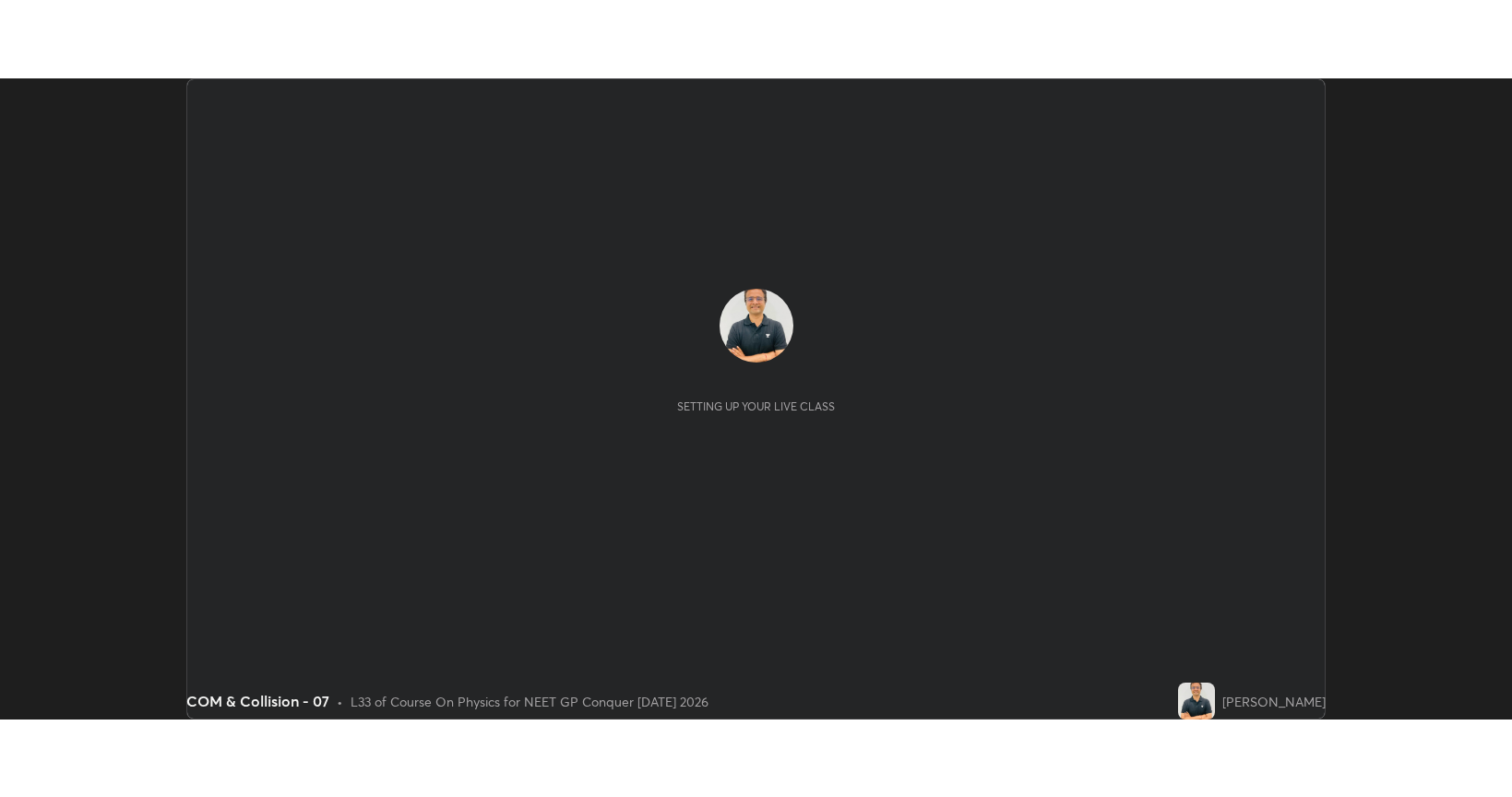
scroll to position [642, 1512]
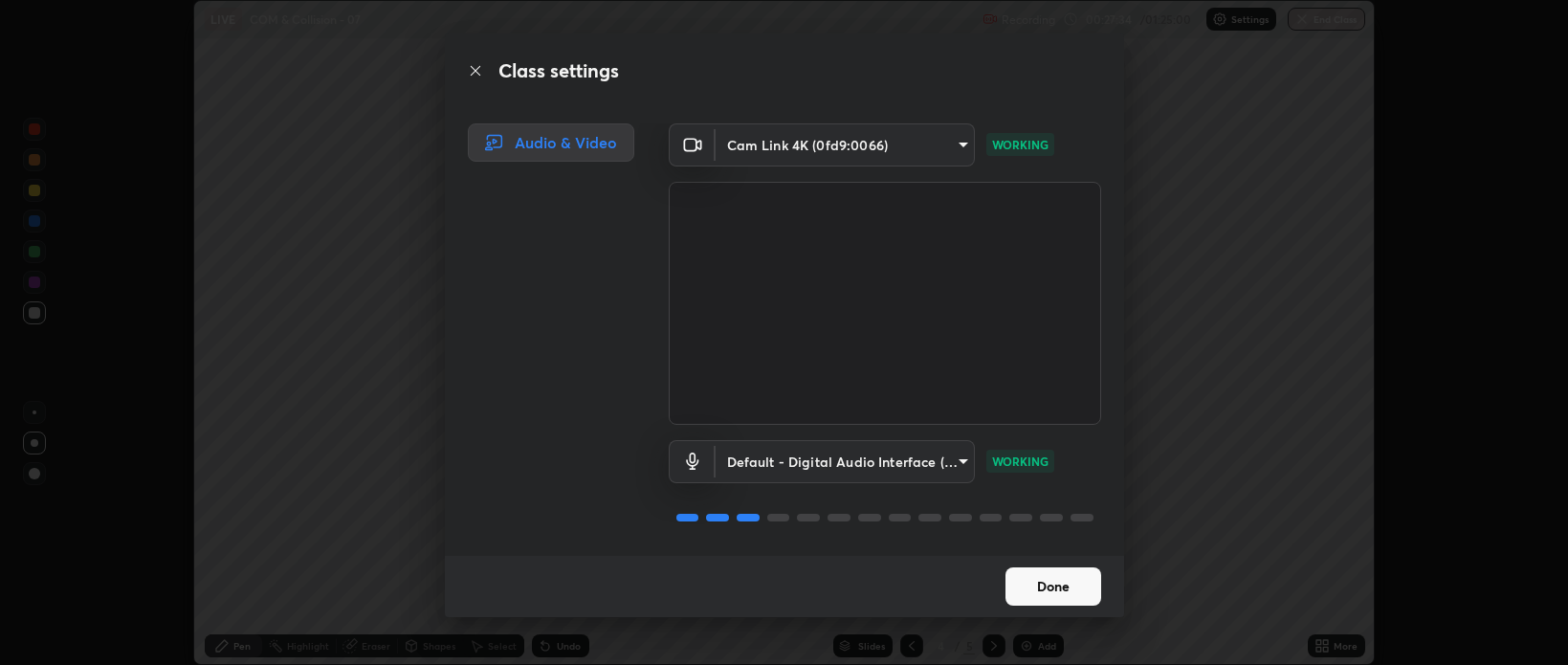
click at [1054, 582] on button "Done" at bounding box center [1052, 585] width 95 height 38
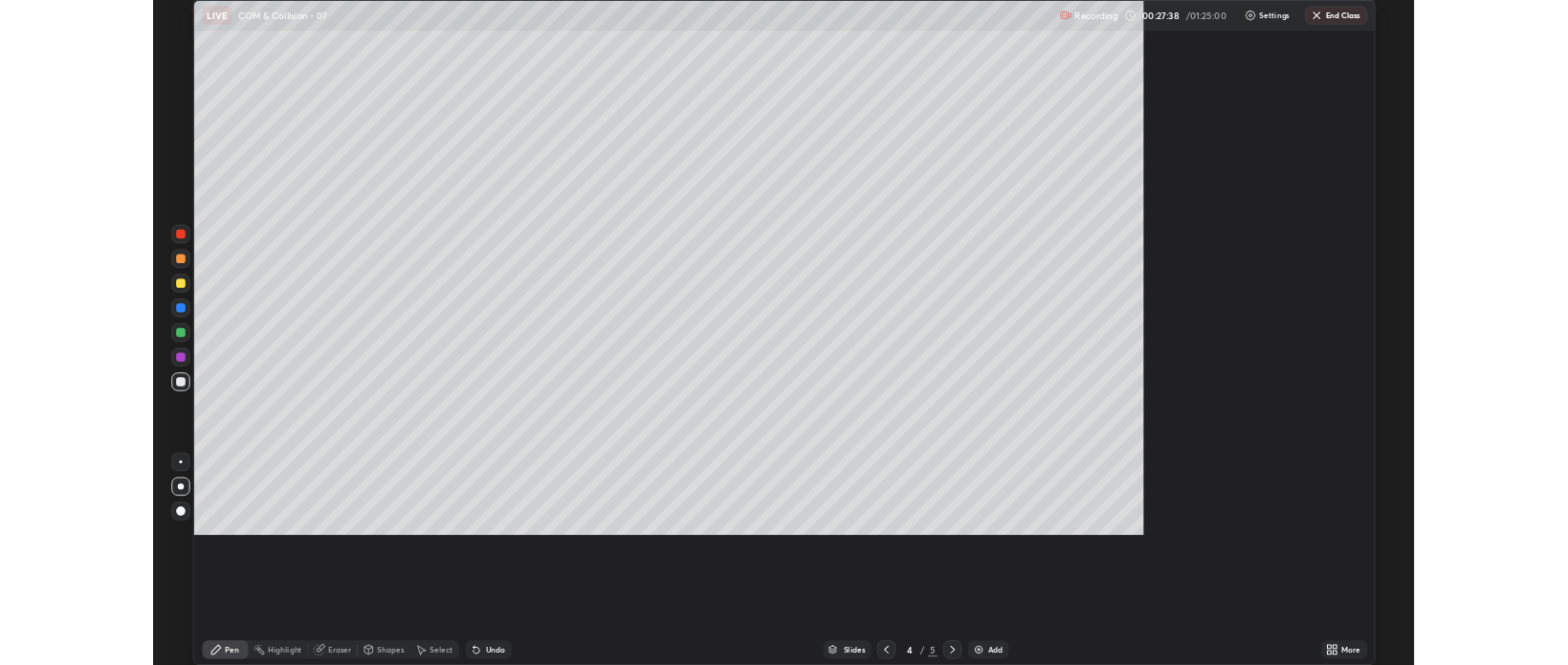
scroll to position [826, 1568]
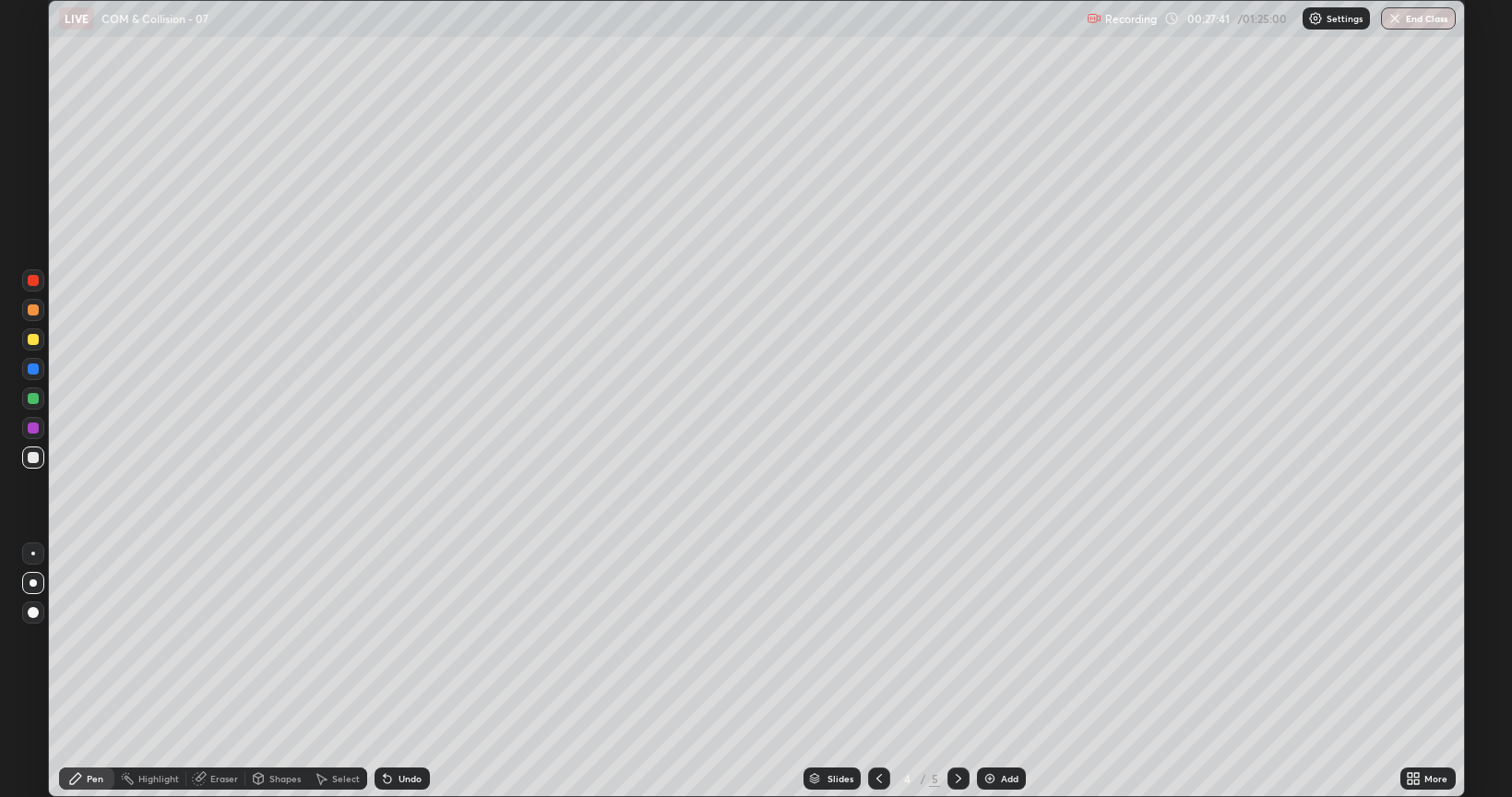
click at [874, 641] on icon at bounding box center [879, 779] width 15 height 15
click at [953, 641] on icon at bounding box center [959, 779] width 15 height 15
click at [225, 641] on div "Eraser" at bounding box center [224, 779] width 27 height 9
click at [98, 641] on div "Pen" at bounding box center [96, 779] width 17 height 9
click at [214, 641] on div "Eraser" at bounding box center [224, 779] width 27 height 9
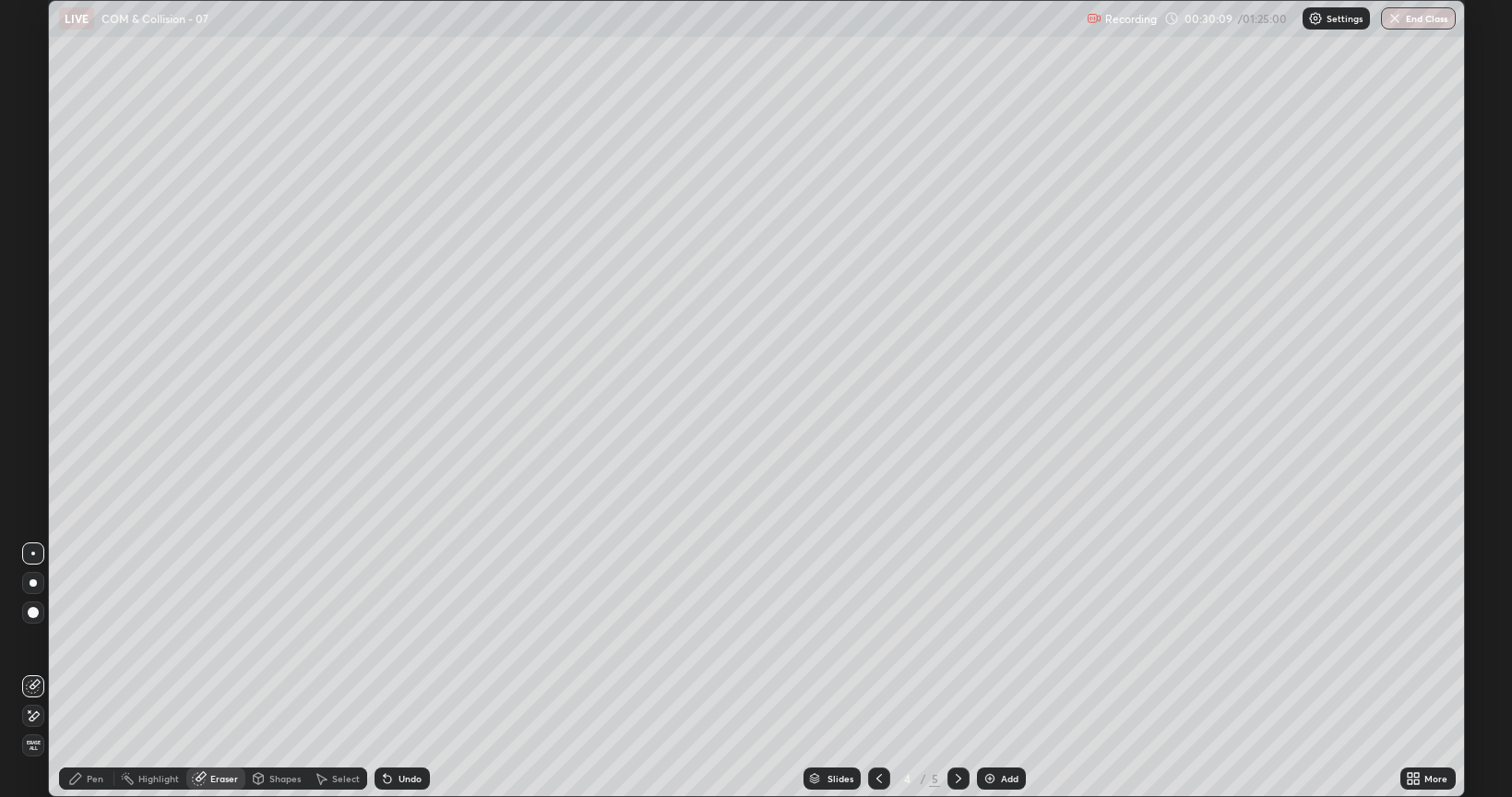
click at [85, 641] on div "Pen" at bounding box center [86, 778] width 55 height 22
click at [1008, 641] on div "Add" at bounding box center [1010, 779] width 18 height 9
click at [1003, 641] on div "Add" at bounding box center [1010, 779] width 18 height 9
click at [407, 641] on div "Undo" at bounding box center [410, 779] width 23 height 9
click at [409, 641] on div "Undo" at bounding box center [410, 779] width 23 height 9
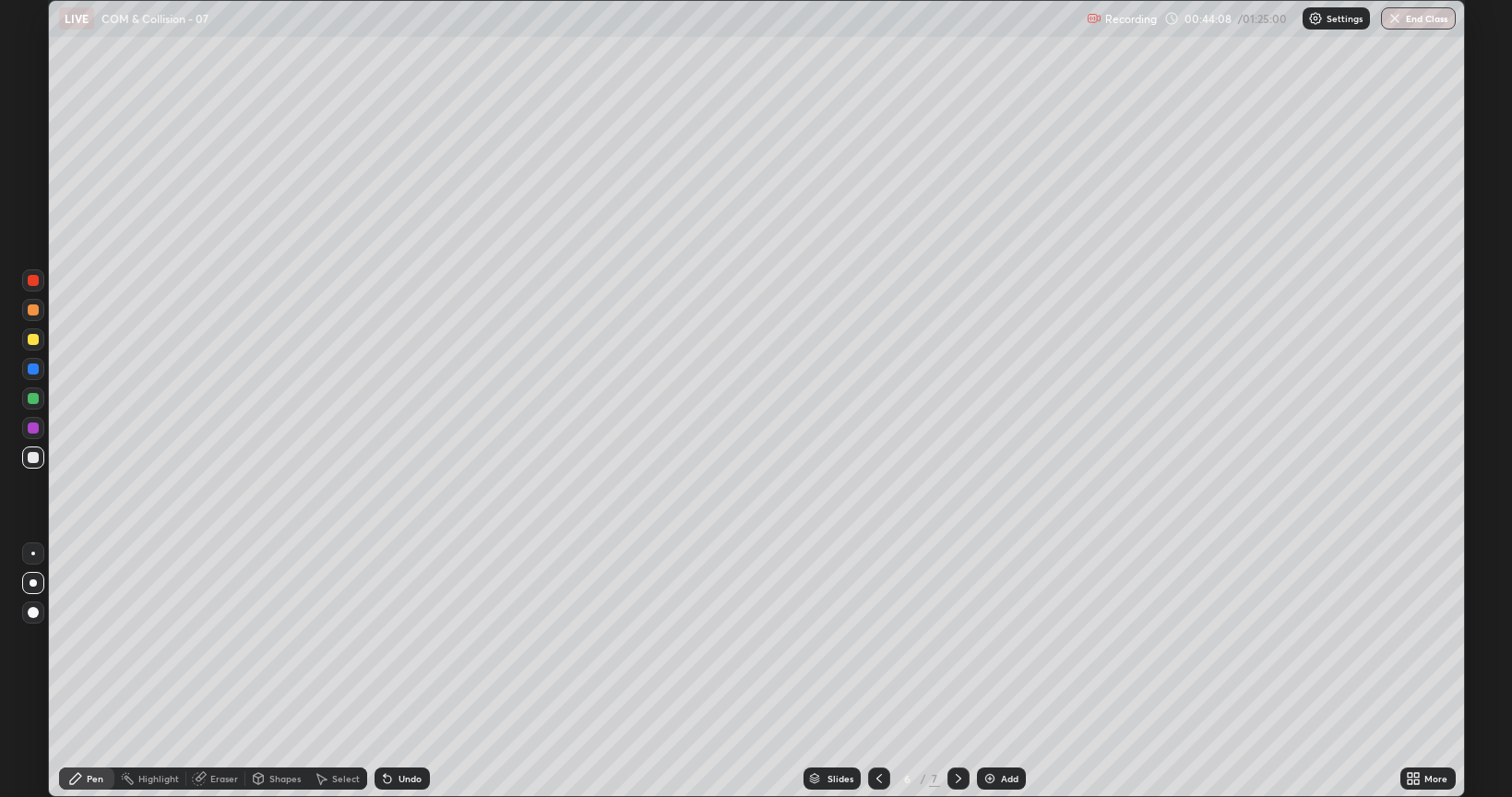
click at [418, 641] on div "Undo" at bounding box center [402, 778] width 55 height 22
click at [414, 641] on div "Undo" at bounding box center [399, 778] width 63 height 37
click at [954, 641] on icon at bounding box center [959, 779] width 15 height 15
click at [226, 641] on div "Eraser" at bounding box center [224, 779] width 27 height 9
click at [96, 641] on div "Pen" at bounding box center [96, 779] width 17 height 9
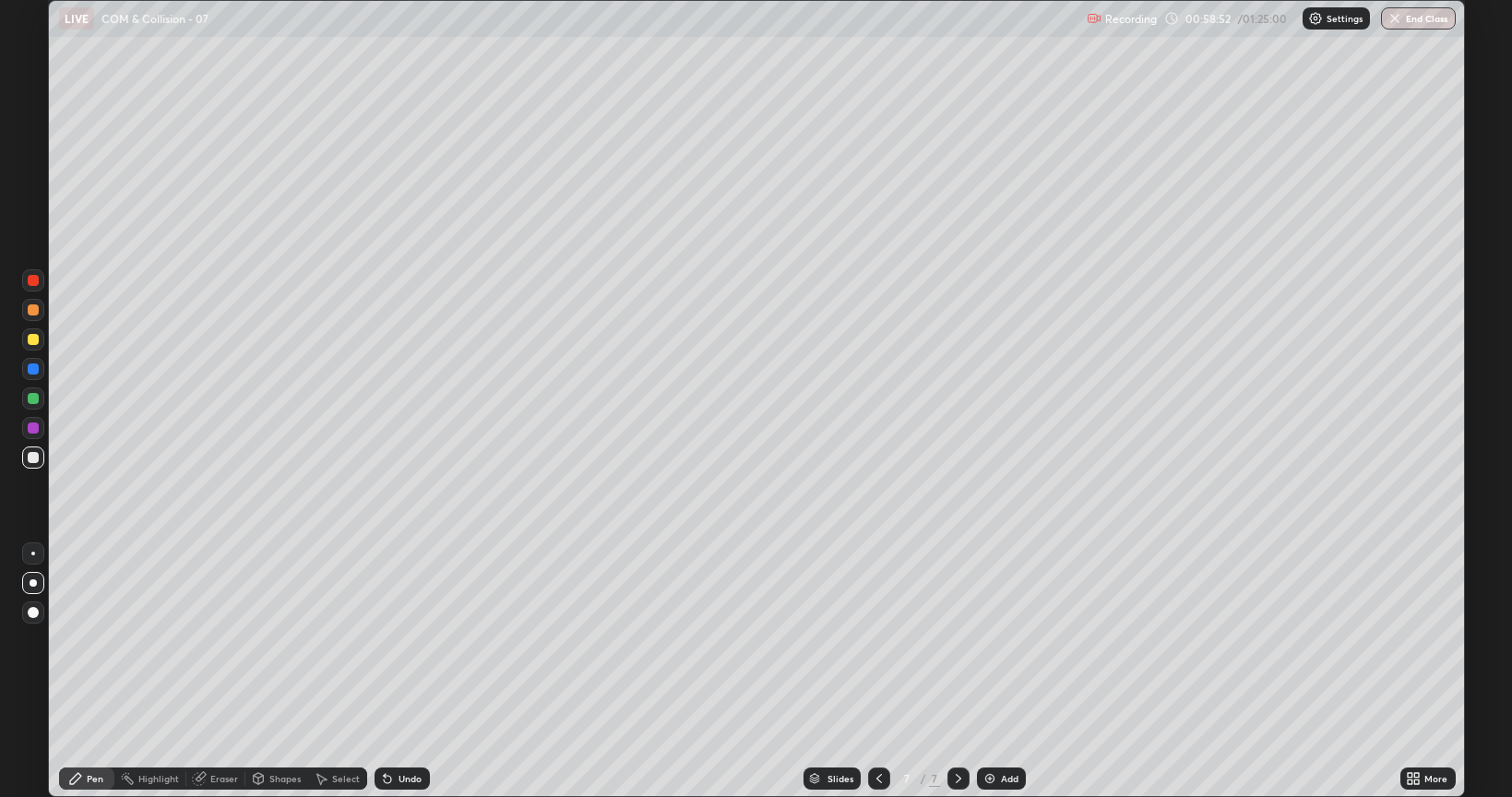
click at [1002, 641] on div "Add" at bounding box center [1010, 779] width 18 height 9
click at [227, 641] on div "Eraser" at bounding box center [224, 779] width 27 height 9
click at [96, 641] on div "Pen" at bounding box center [96, 779] width 17 height 9
click at [877, 641] on icon at bounding box center [879, 779] width 6 height 9
click at [955, 641] on icon at bounding box center [959, 779] width 15 height 15
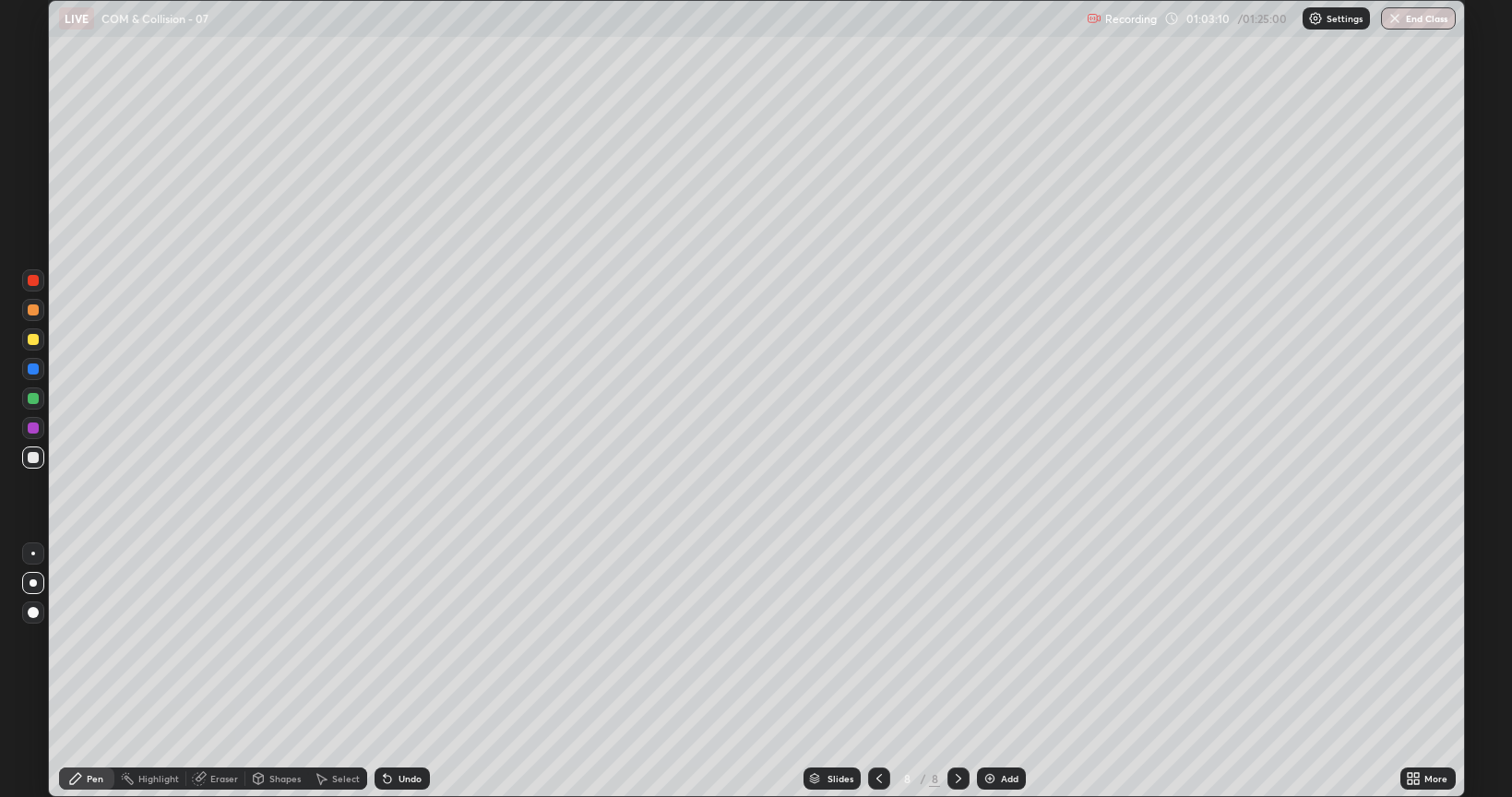
click at [1001, 641] on div "Add" at bounding box center [1010, 779] width 18 height 9
click at [409, 641] on div "Undo" at bounding box center [410, 779] width 23 height 9
click at [410, 641] on div "Undo" at bounding box center [410, 779] width 23 height 9
click at [877, 641] on icon at bounding box center [879, 779] width 15 height 15
click at [955, 641] on icon at bounding box center [959, 779] width 15 height 15
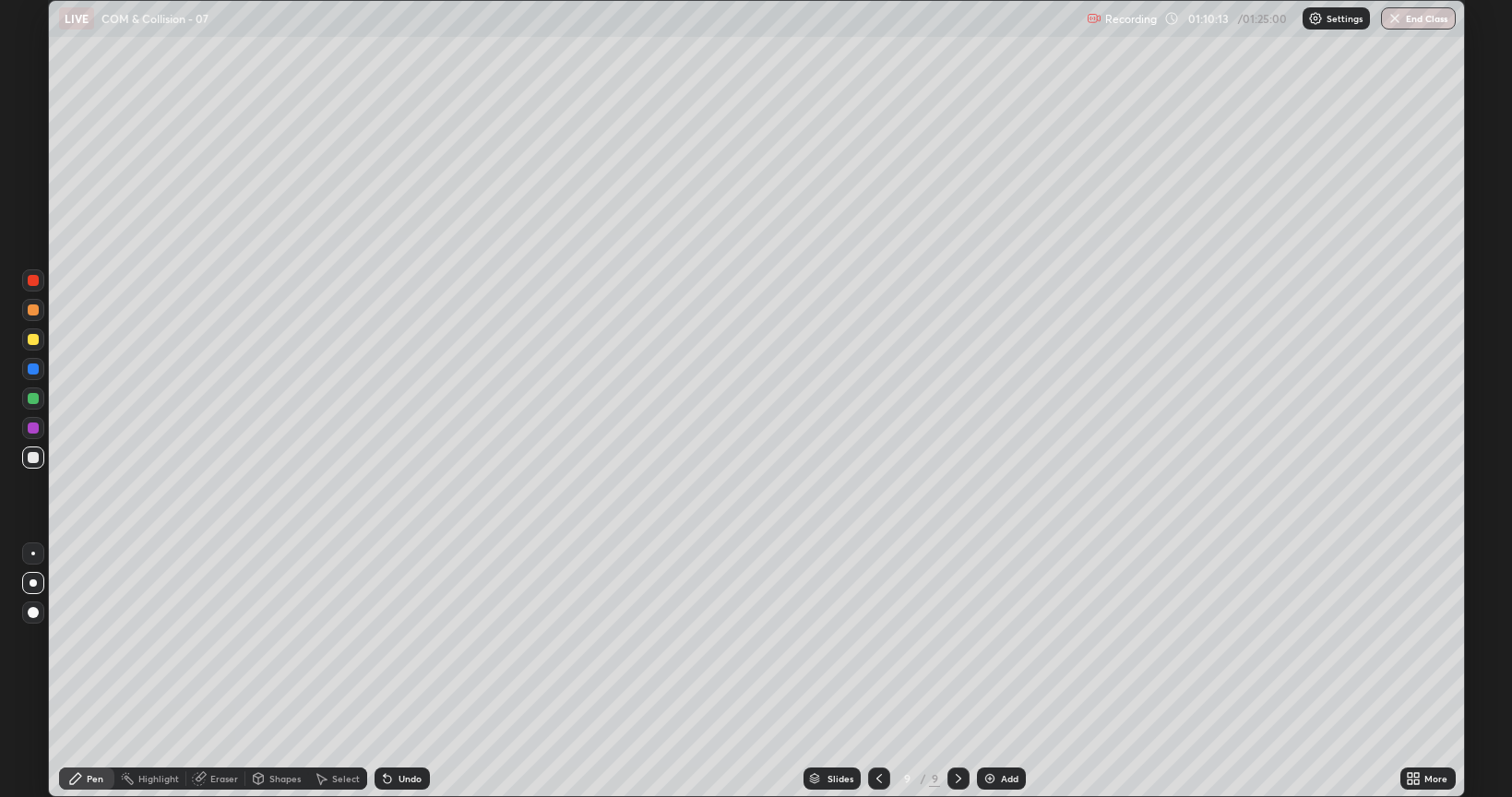
click at [1002, 641] on div "Add" at bounding box center [1010, 779] width 18 height 9
click at [877, 641] on icon at bounding box center [879, 779] width 15 height 15
click at [958, 641] on icon at bounding box center [960, 779] width 15 height 15
click at [1004, 641] on div "Add" at bounding box center [1011, 779] width 18 height 9
click at [410, 641] on div "Undo" at bounding box center [410, 779] width 23 height 9
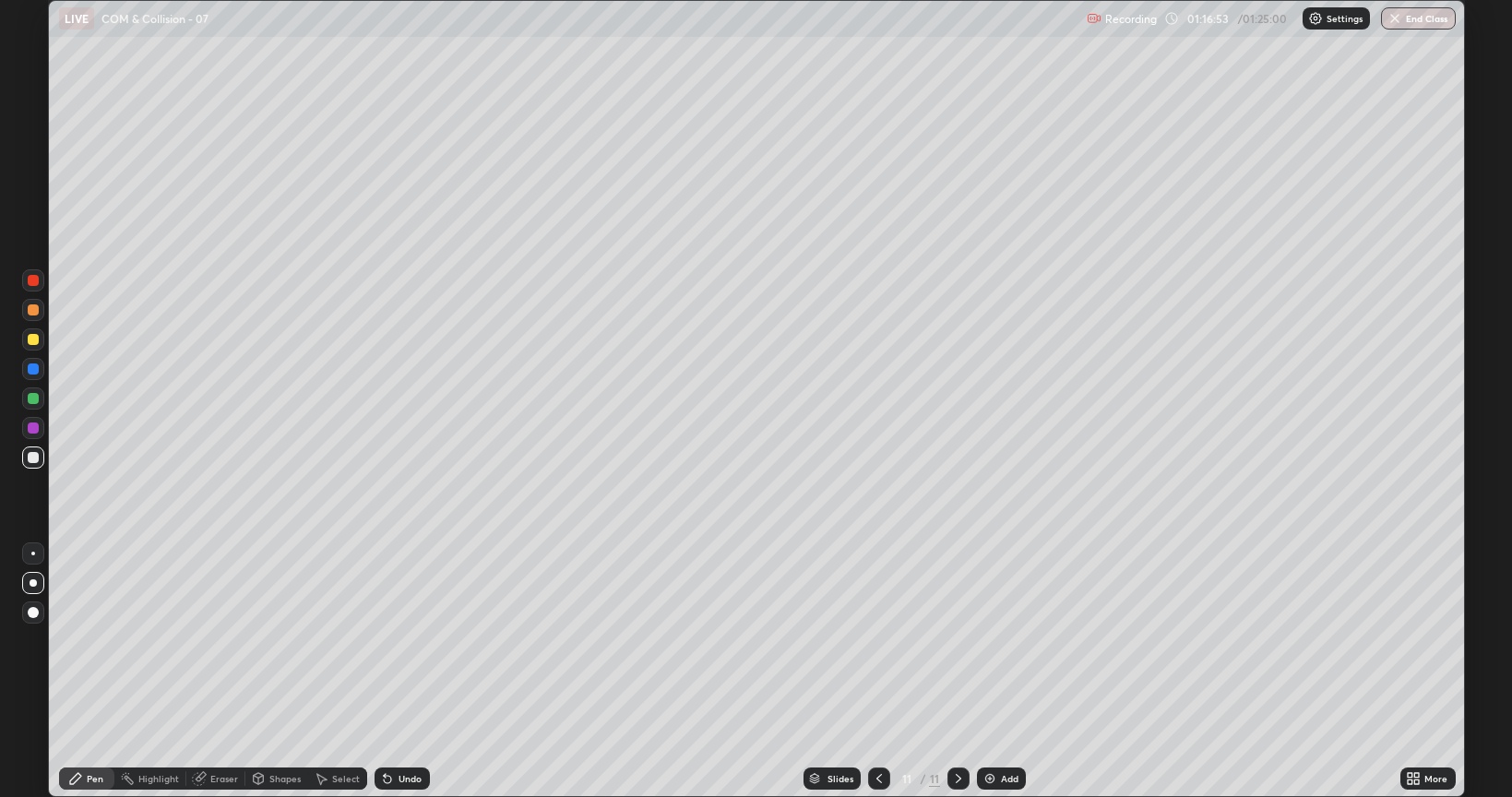
click at [406, 641] on div "Undo" at bounding box center [410, 779] width 23 height 9
click at [220, 641] on div "Eraser" at bounding box center [224, 779] width 27 height 9
click at [95, 641] on div "Pen" at bounding box center [96, 779] width 17 height 9
click at [1432, 24] on button "End Class" at bounding box center [1419, 18] width 73 height 22
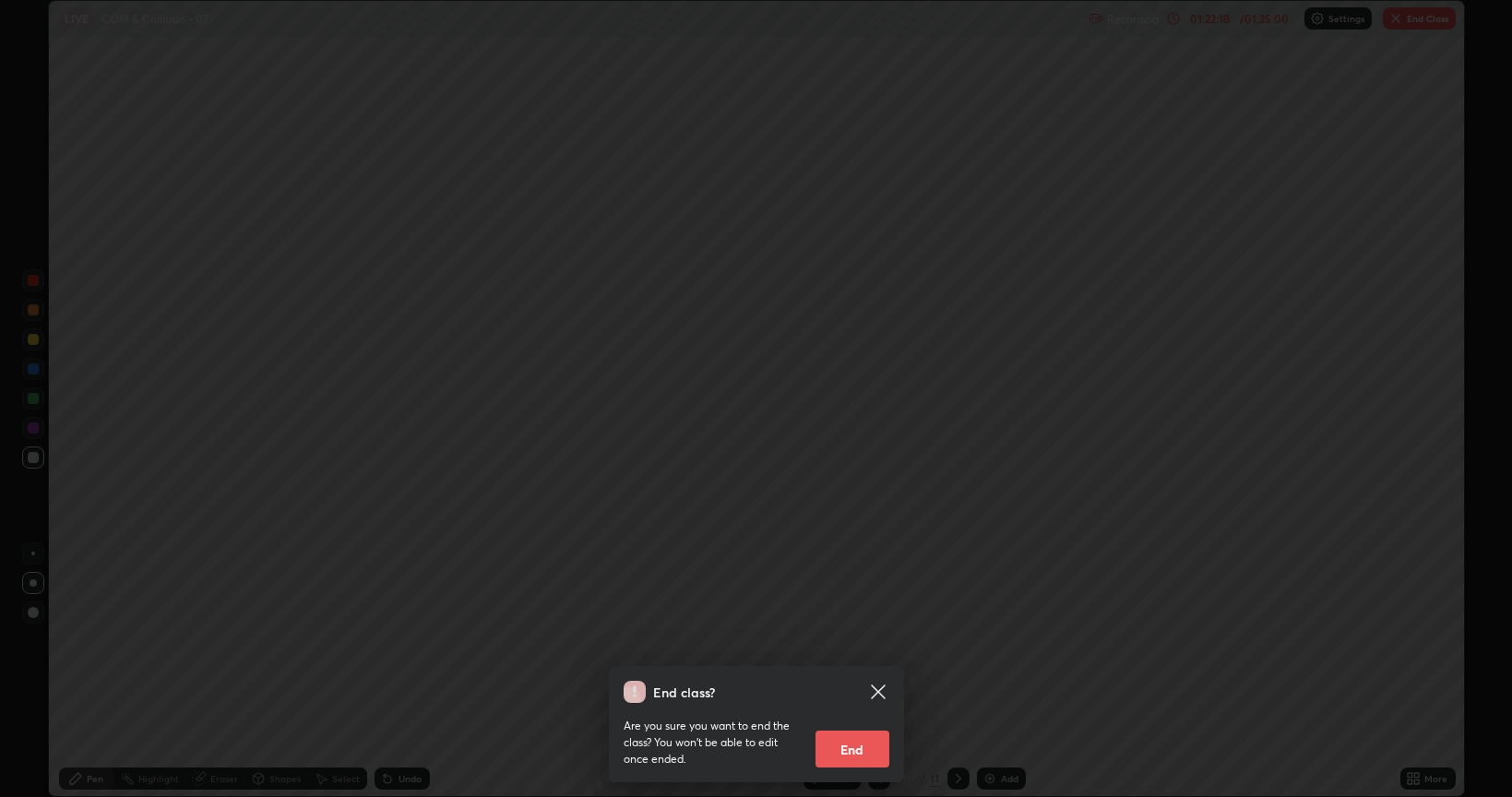
click at [862, 641] on button "End" at bounding box center [853, 749] width 74 height 37
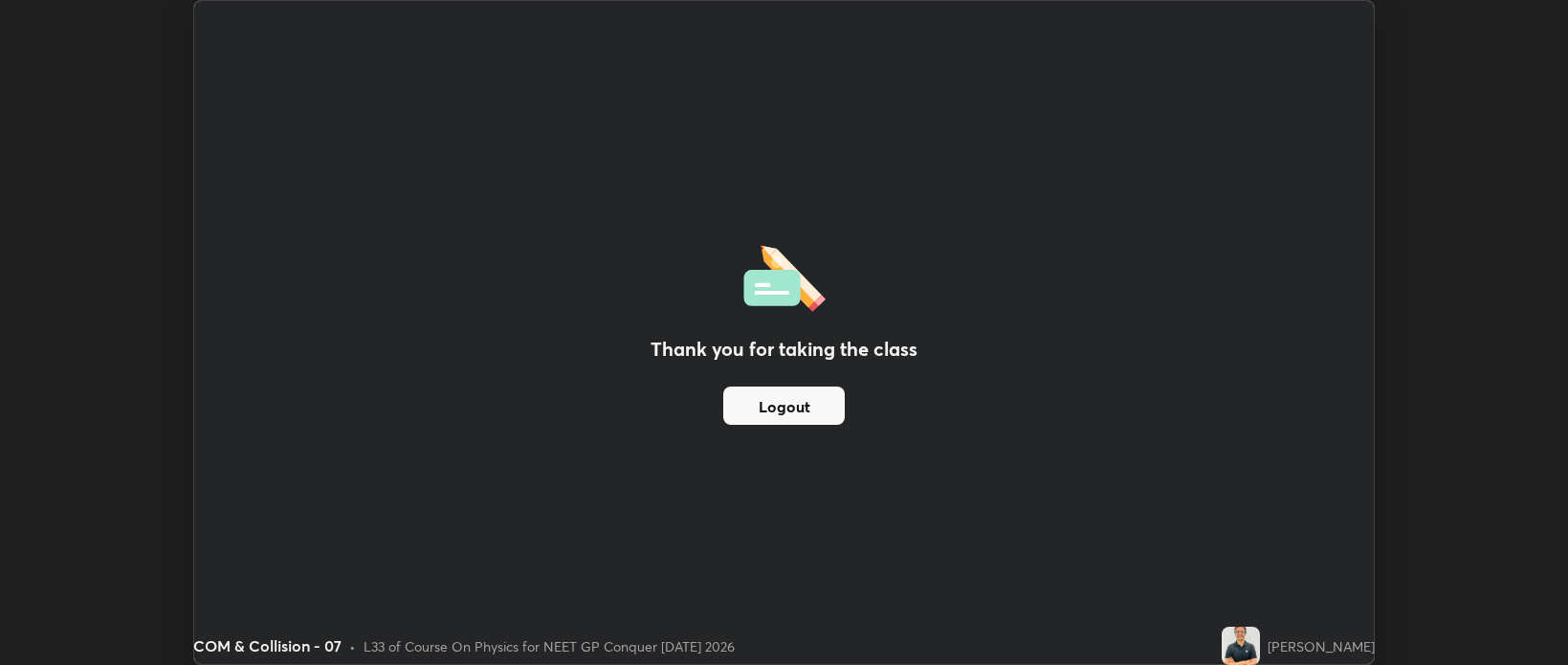
scroll to position [94987, 94101]
